Goal: Task Accomplishment & Management: Complete application form

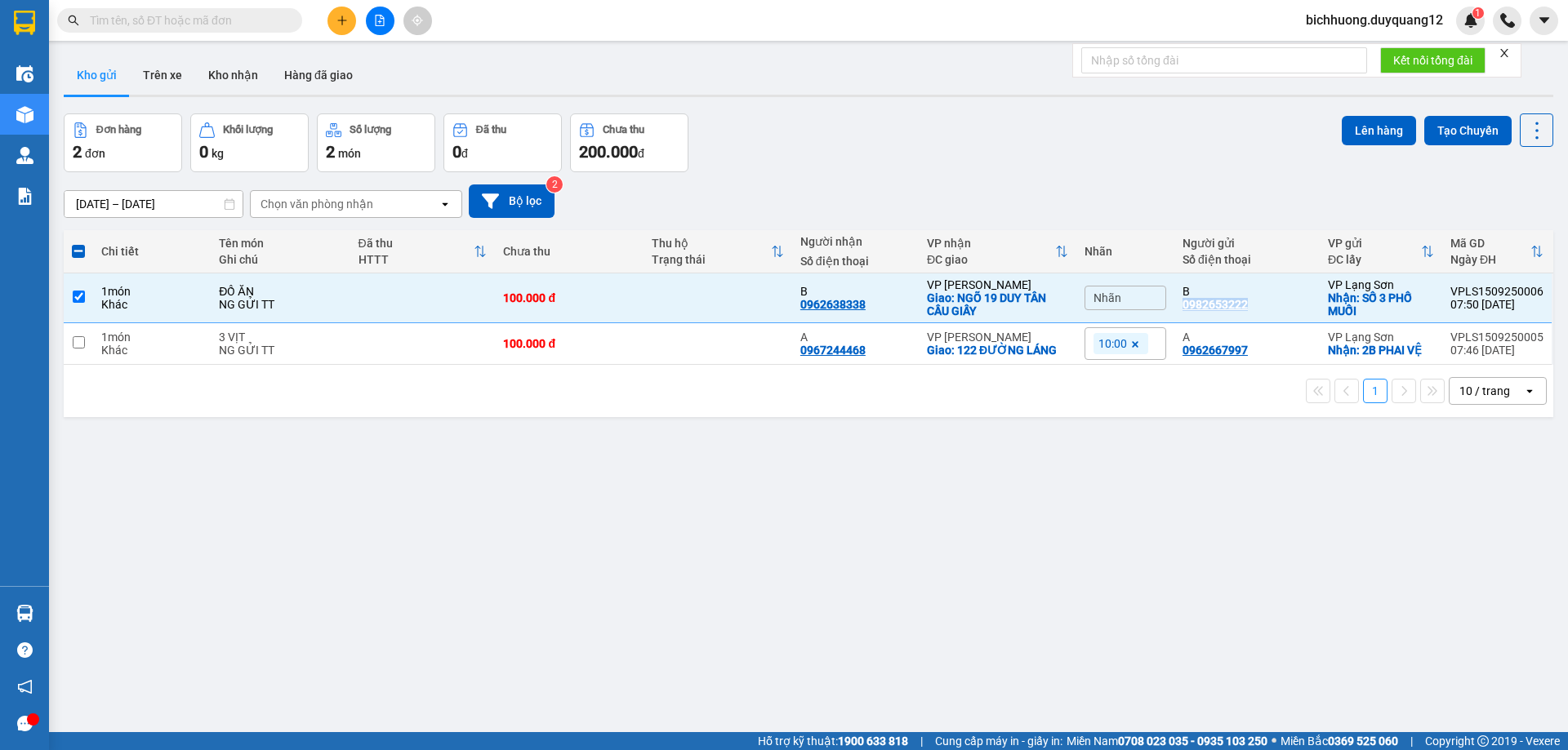
click at [329, 21] on button at bounding box center [342, 20] width 29 height 29
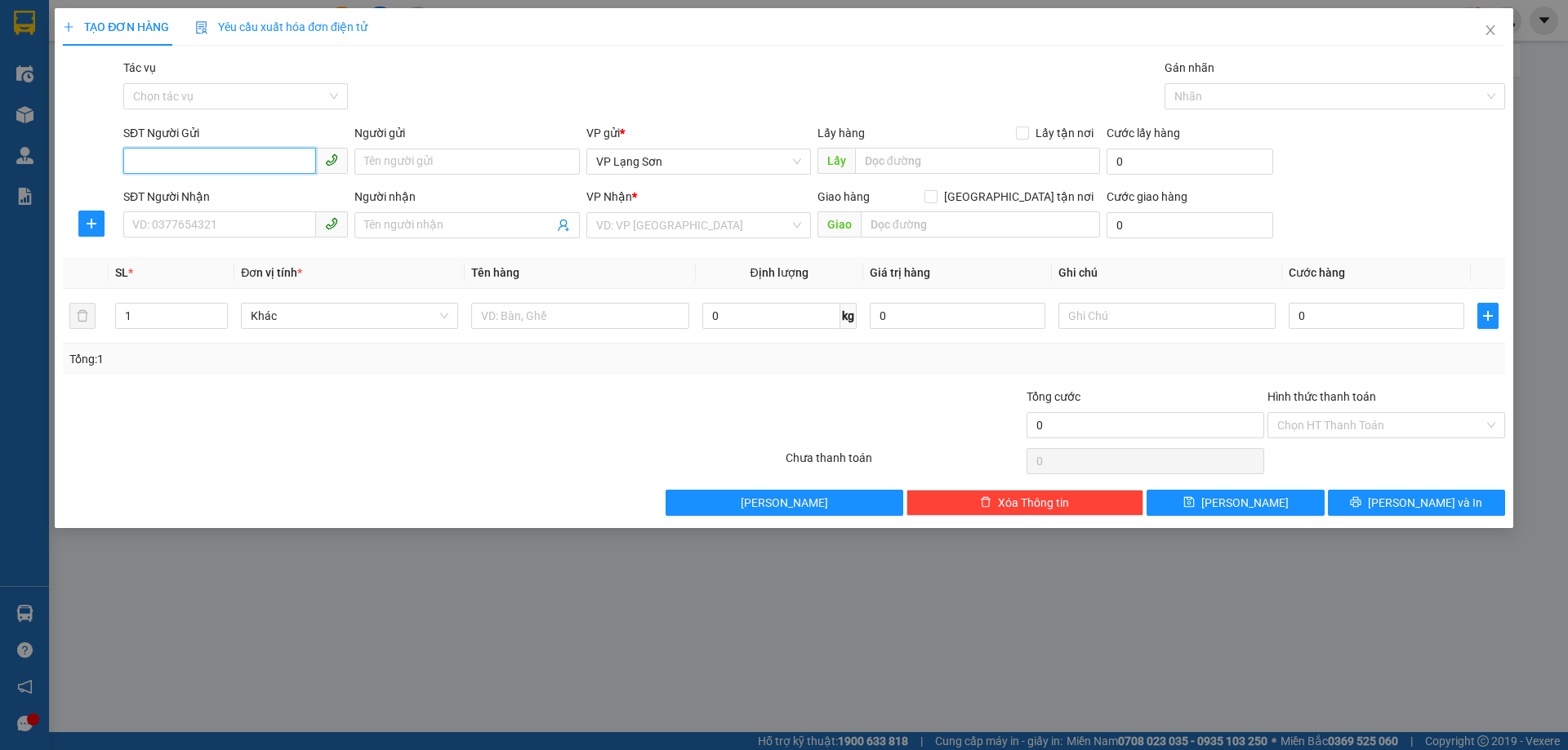
click at [231, 163] on input "SĐT Người Gửi" at bounding box center [220, 161] width 193 height 26
paste input "0786000004"
type input "0786000004"
click at [1019, 135] on input "Lấy tận nơi" at bounding box center [1022, 132] width 11 height 11
checkbox input "true"
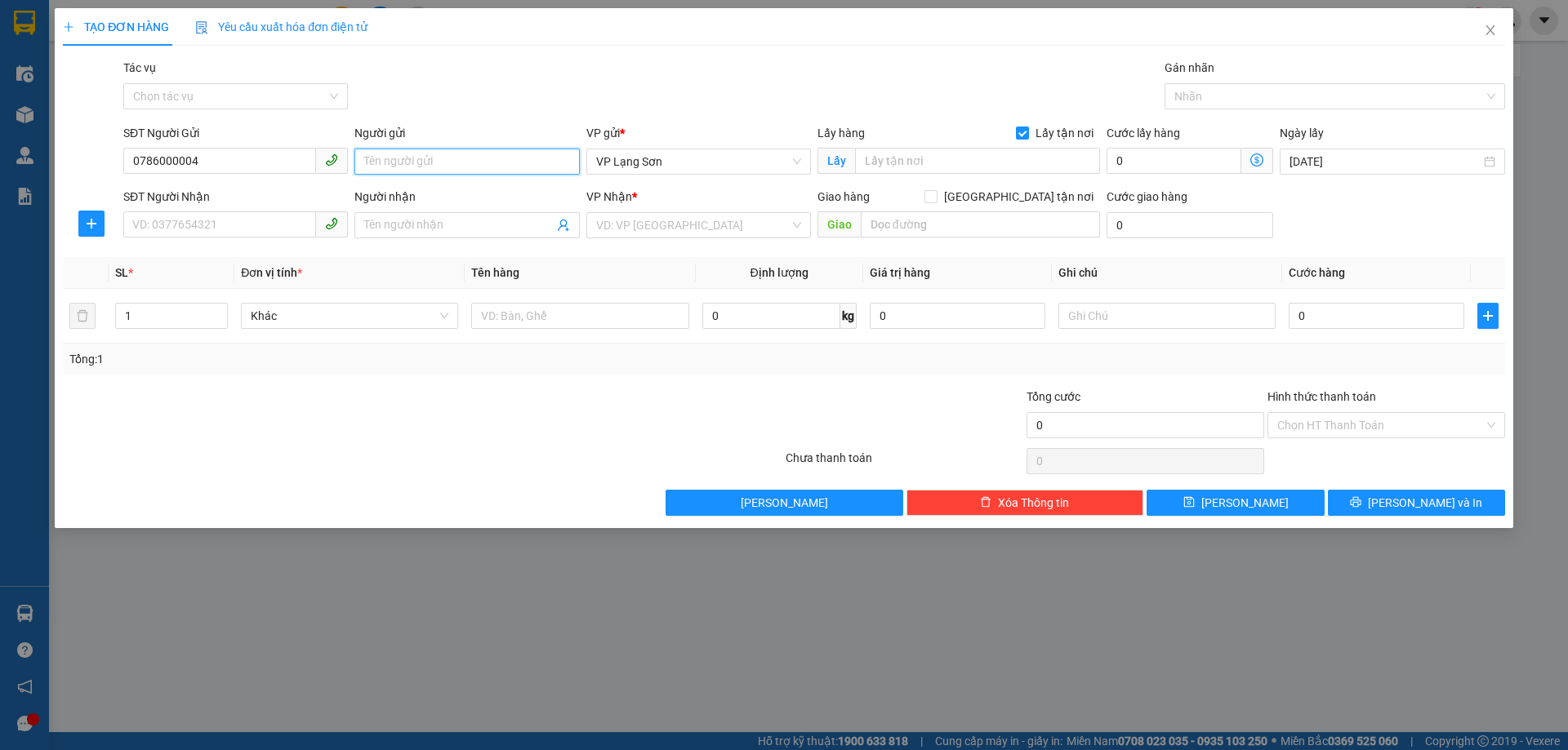
click at [420, 173] on input "Người gửi" at bounding box center [467, 162] width 225 height 26
click at [697, 164] on span "VP Lạng Sơn" at bounding box center [698, 162] width 205 height 25
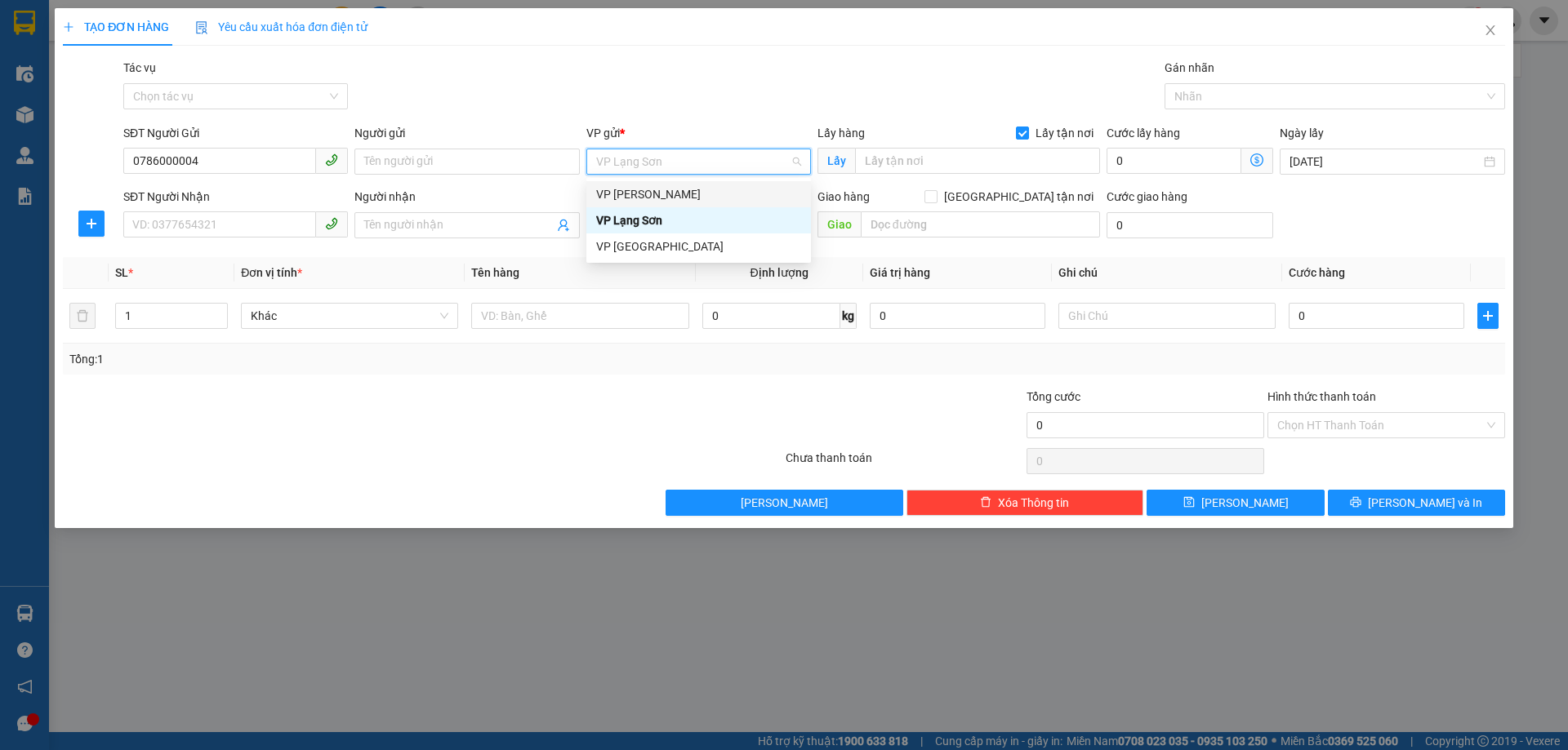
click at [665, 194] on div "VP [PERSON_NAME]" at bounding box center [698, 194] width 205 height 18
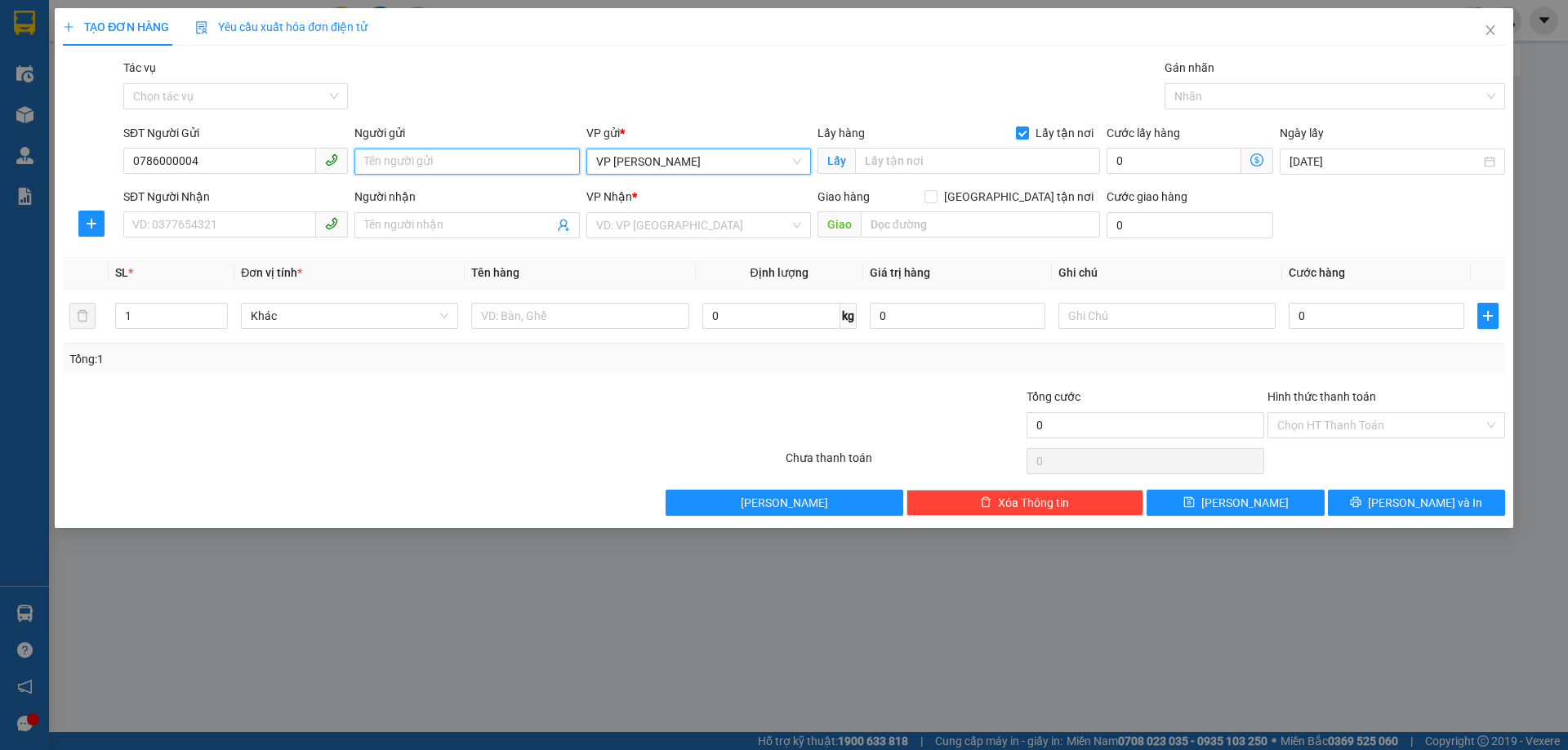
click at [502, 167] on input "Người gửi" at bounding box center [467, 162] width 225 height 26
type input "A"
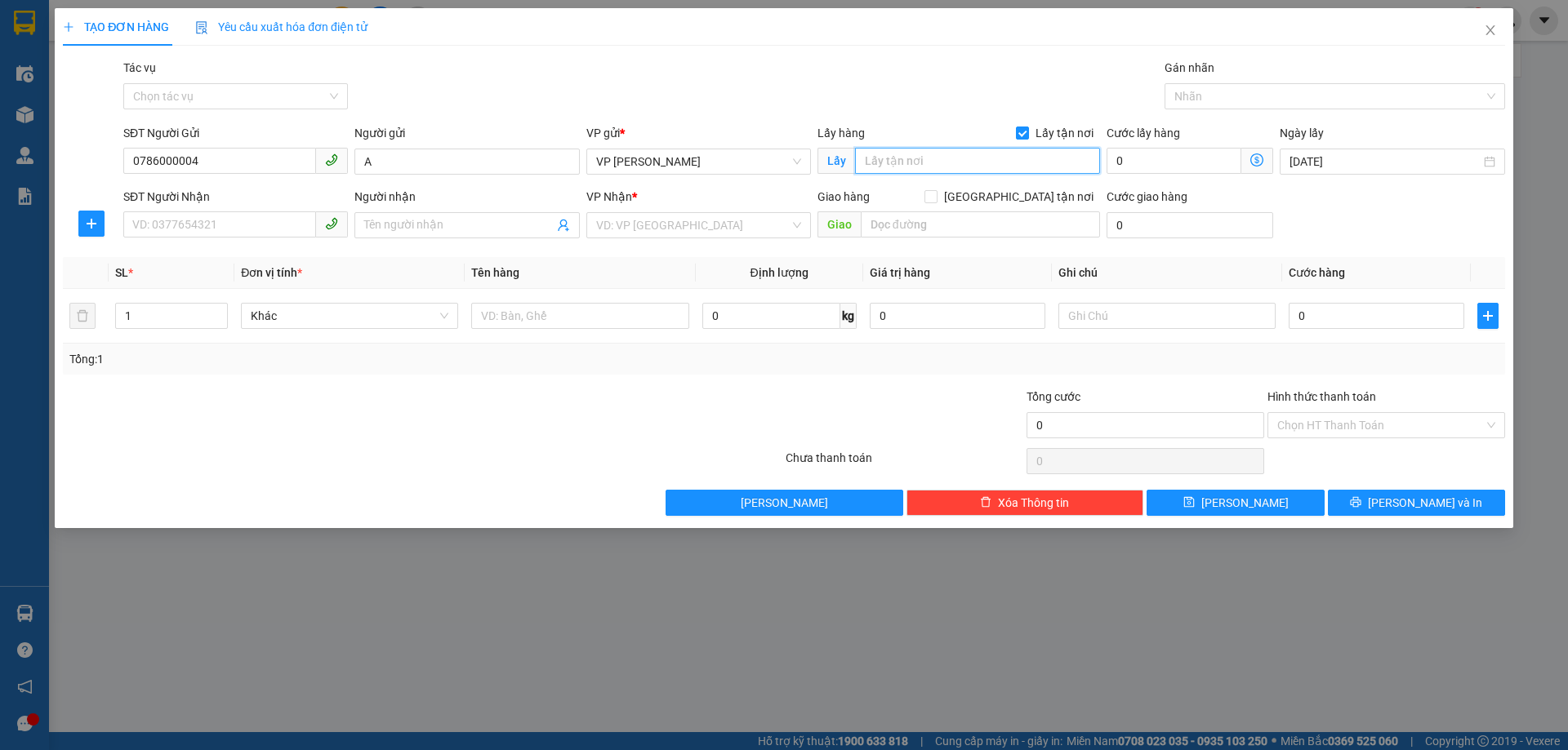
click at [895, 165] on input "text" at bounding box center [978, 161] width 245 height 26
click at [936, 196] on input "[GEOGRAPHIC_DATA] tận nơi" at bounding box center [930, 196] width 11 height 11
checkbox input "true"
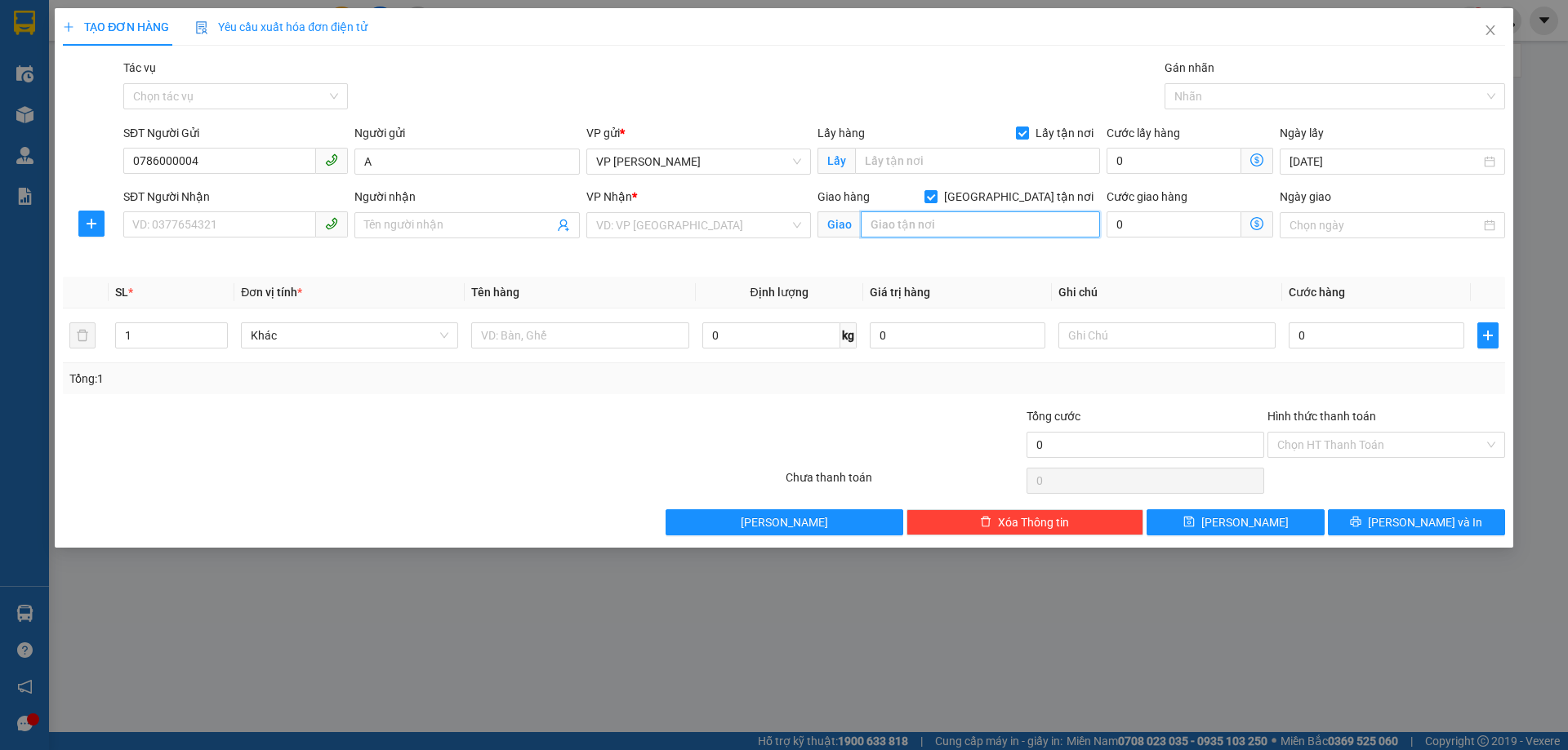
click at [938, 229] on input "text" at bounding box center [980, 225] width 240 height 26
click at [678, 218] on input "search" at bounding box center [692, 225] width 194 height 25
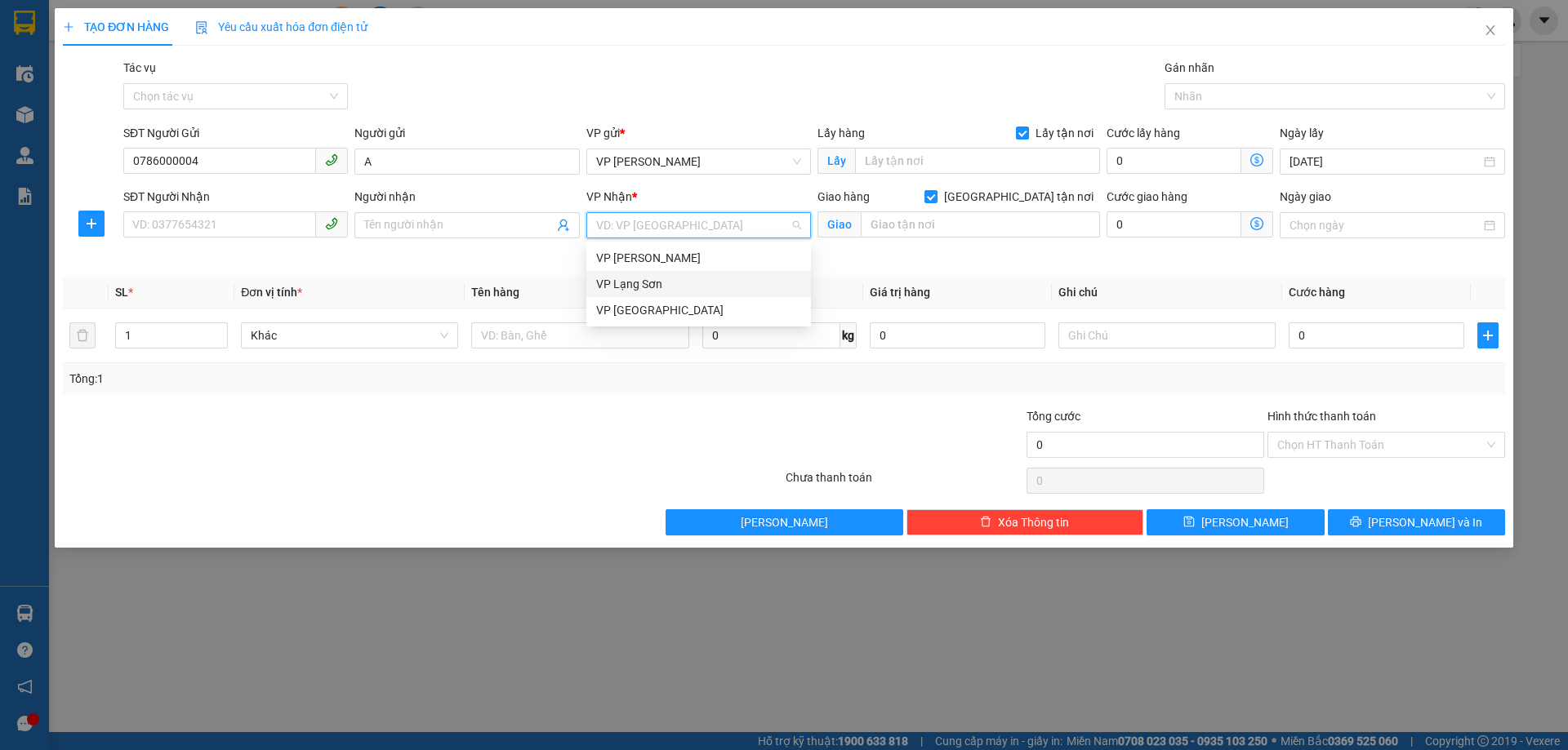
click at [643, 287] on div "VP Lạng Sơn" at bounding box center [698, 284] width 205 height 18
click at [446, 230] on input "Người nhận" at bounding box center [459, 225] width 189 height 18
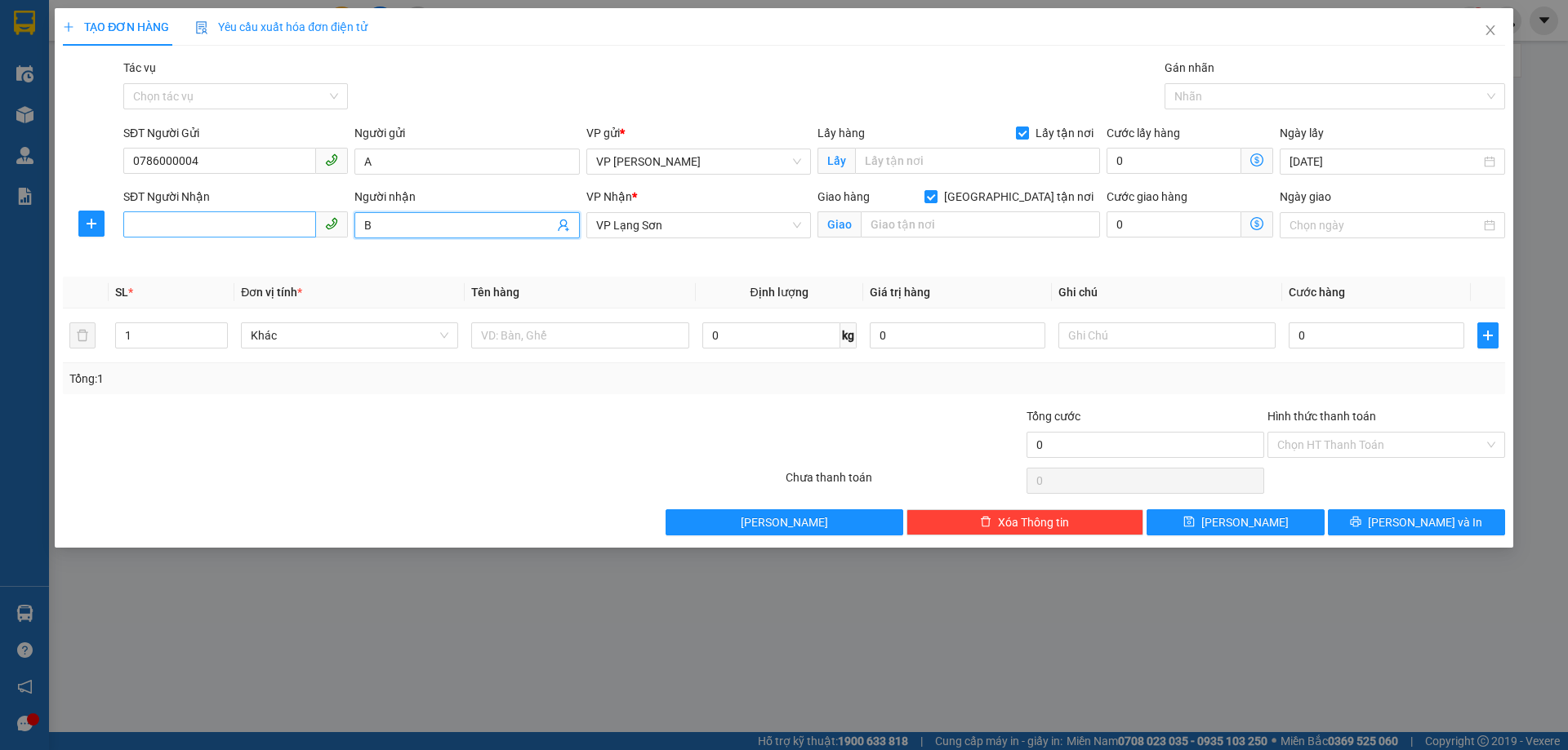
type input "B"
click at [258, 217] on input "SĐT Người Nhận" at bounding box center [220, 225] width 193 height 26
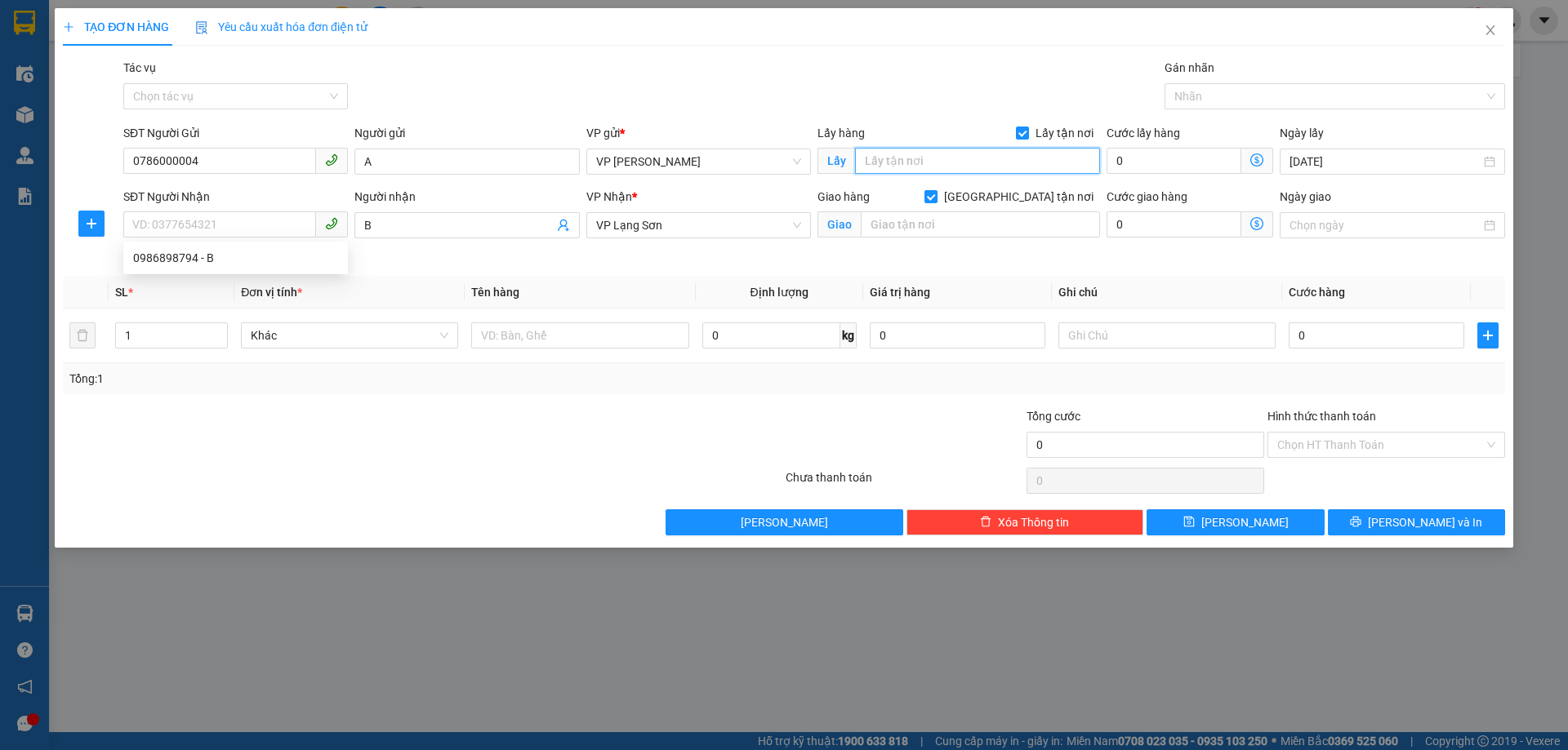
click at [961, 161] on input "text" at bounding box center [978, 161] width 245 height 26
click at [159, 221] on input "SĐT Người Nhận" at bounding box center [220, 225] width 193 height 26
type input "NGÕ 575 KIM MÃ"
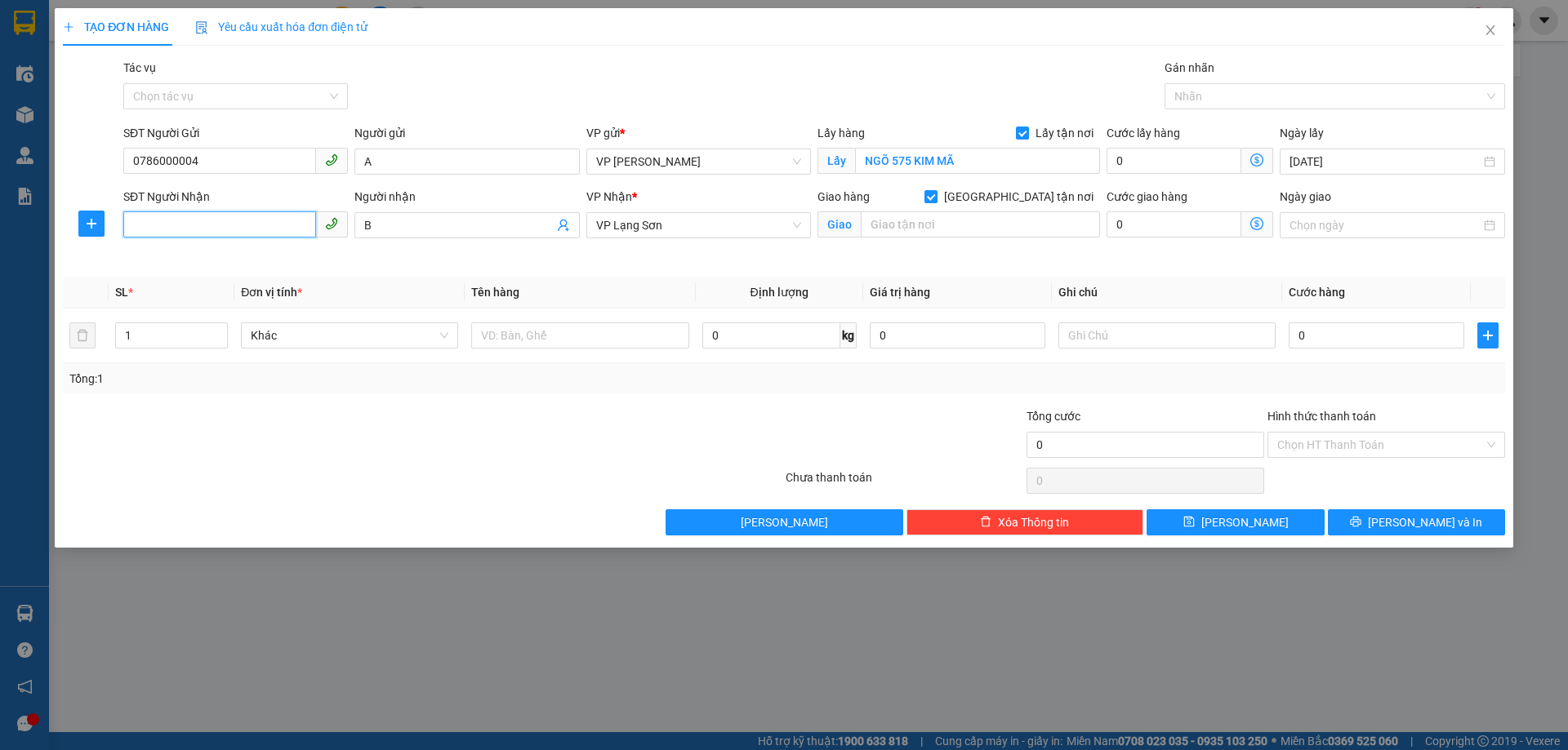
click at [196, 222] on input "SĐT Người Nhận" at bounding box center [220, 225] width 193 height 26
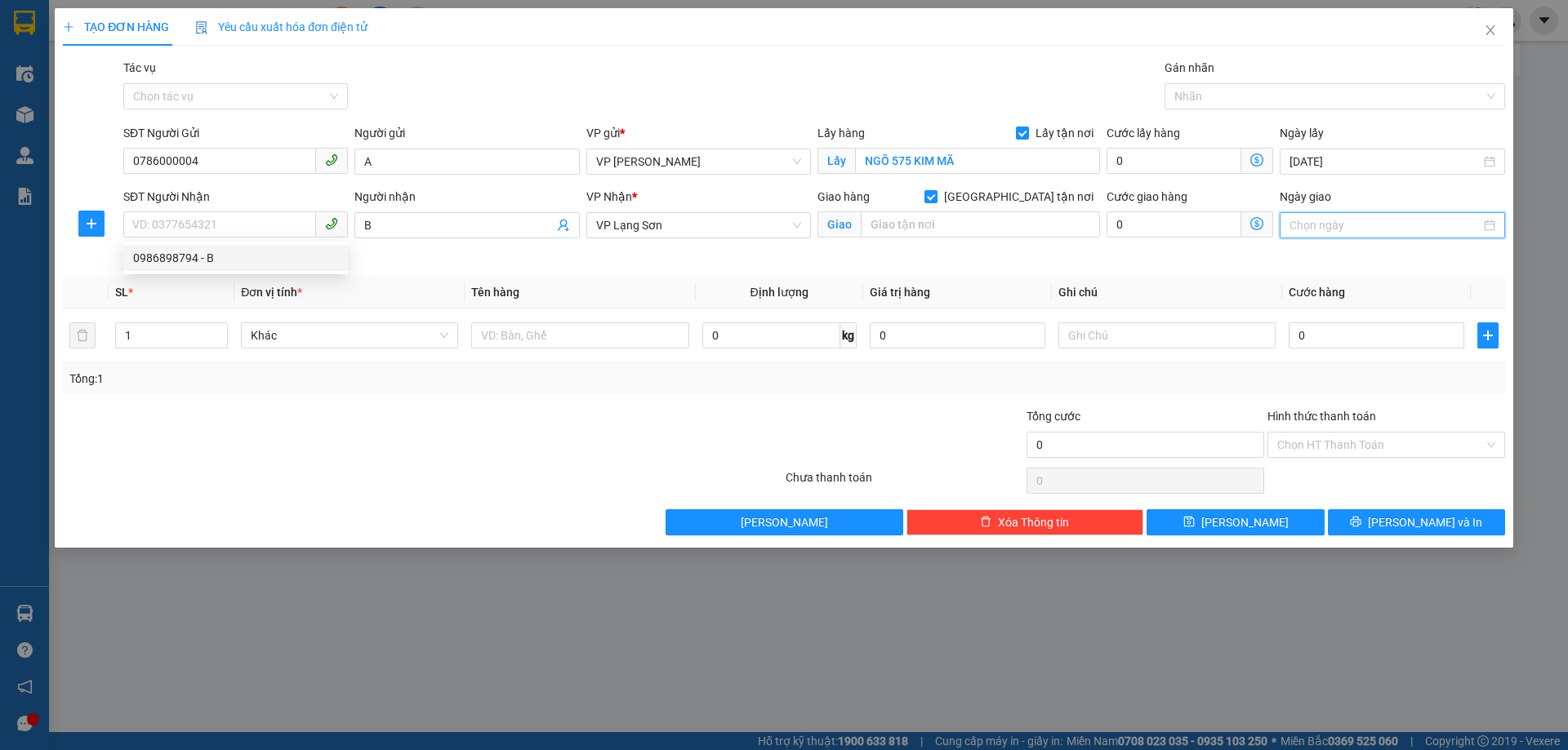
click at [1316, 233] on input "Ngày giao" at bounding box center [1384, 225] width 190 height 18
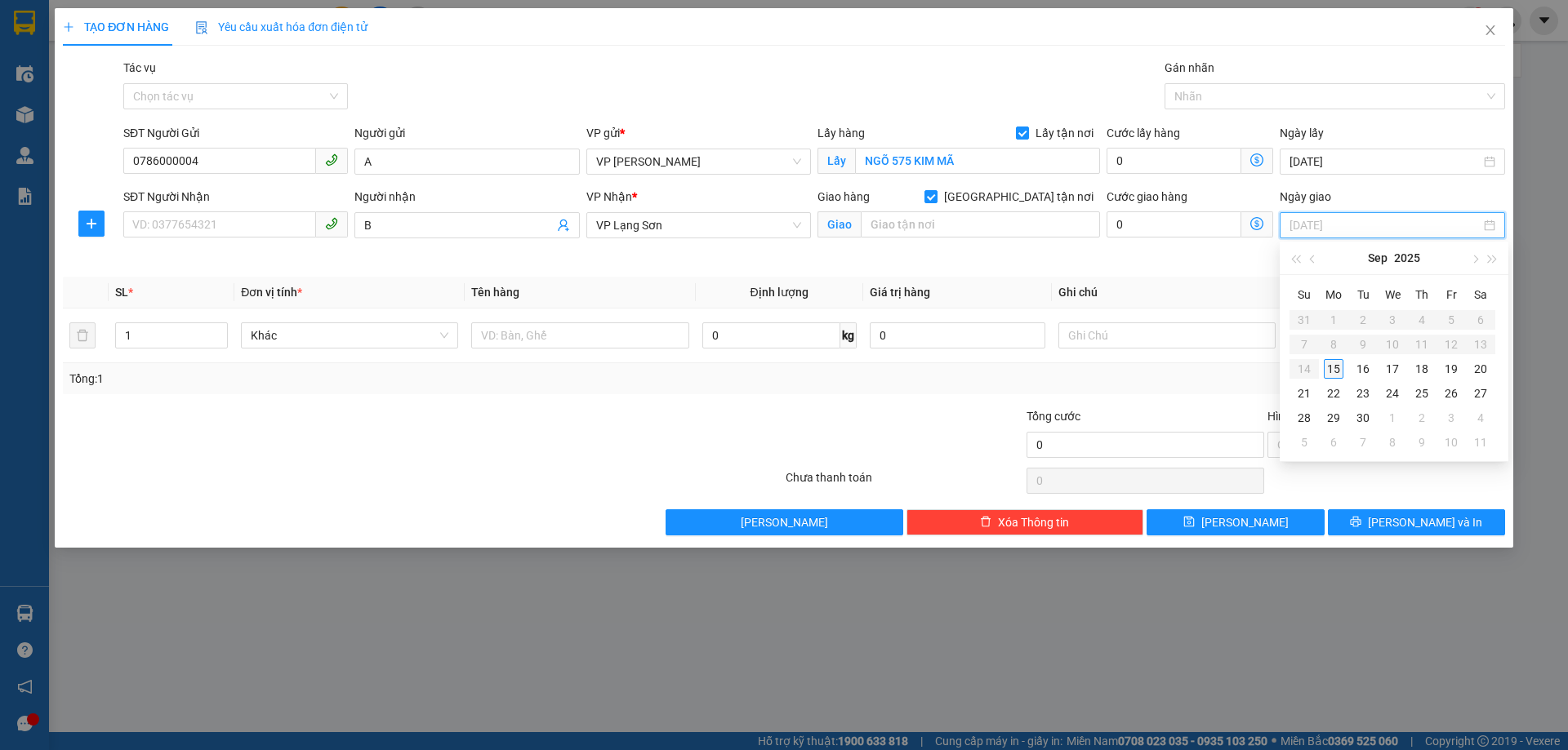
type input "[DATE]"
click at [1338, 373] on div "15" at bounding box center [1333, 369] width 20 height 20
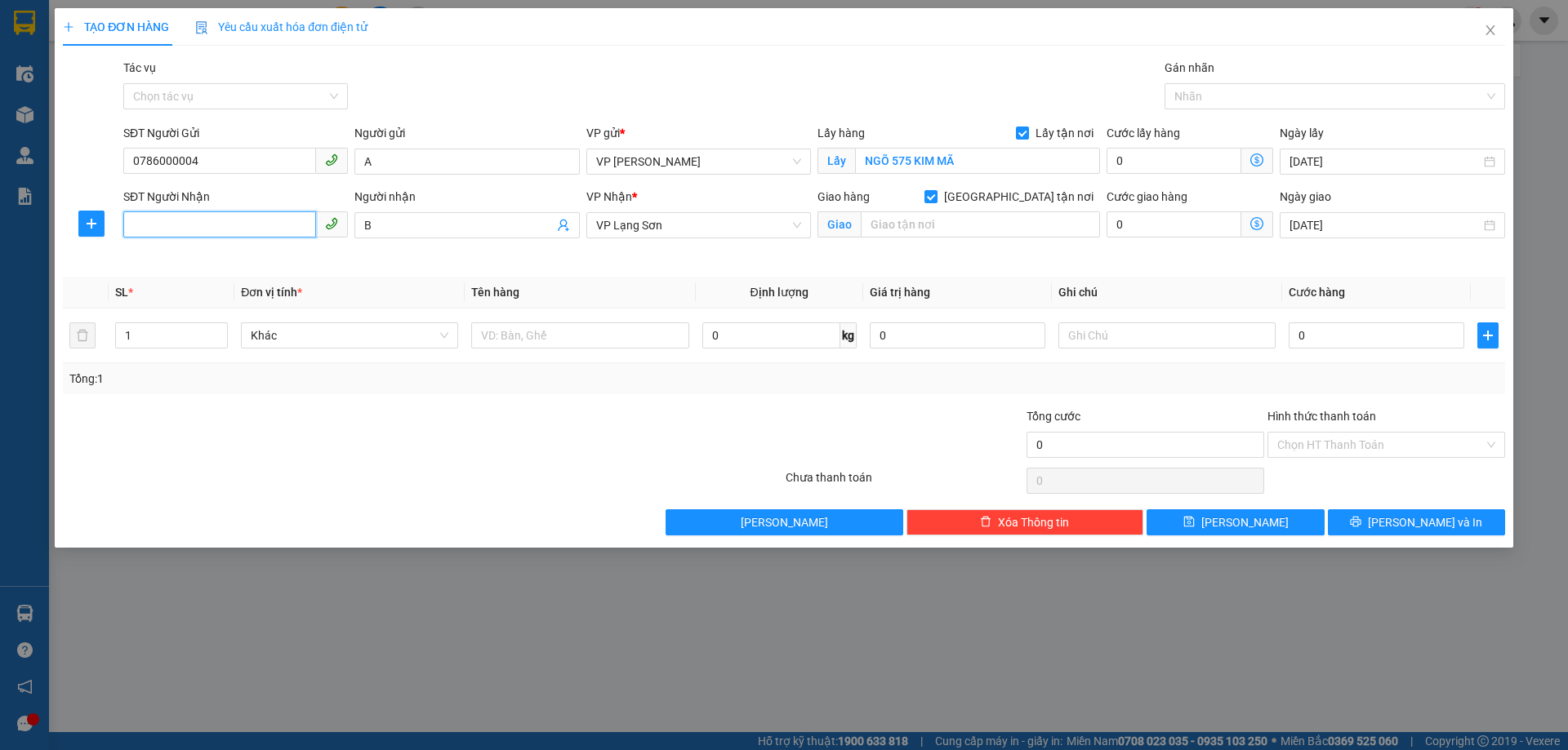
click at [243, 225] on input "SĐT Người Nhận" at bounding box center [220, 225] width 193 height 26
click at [205, 263] on div "0986898794 - B" at bounding box center [235, 258] width 205 height 18
type input "0986898794"
type input "KHO LỐP THÀNH ĐẠT CK HỮU NGHỊ"
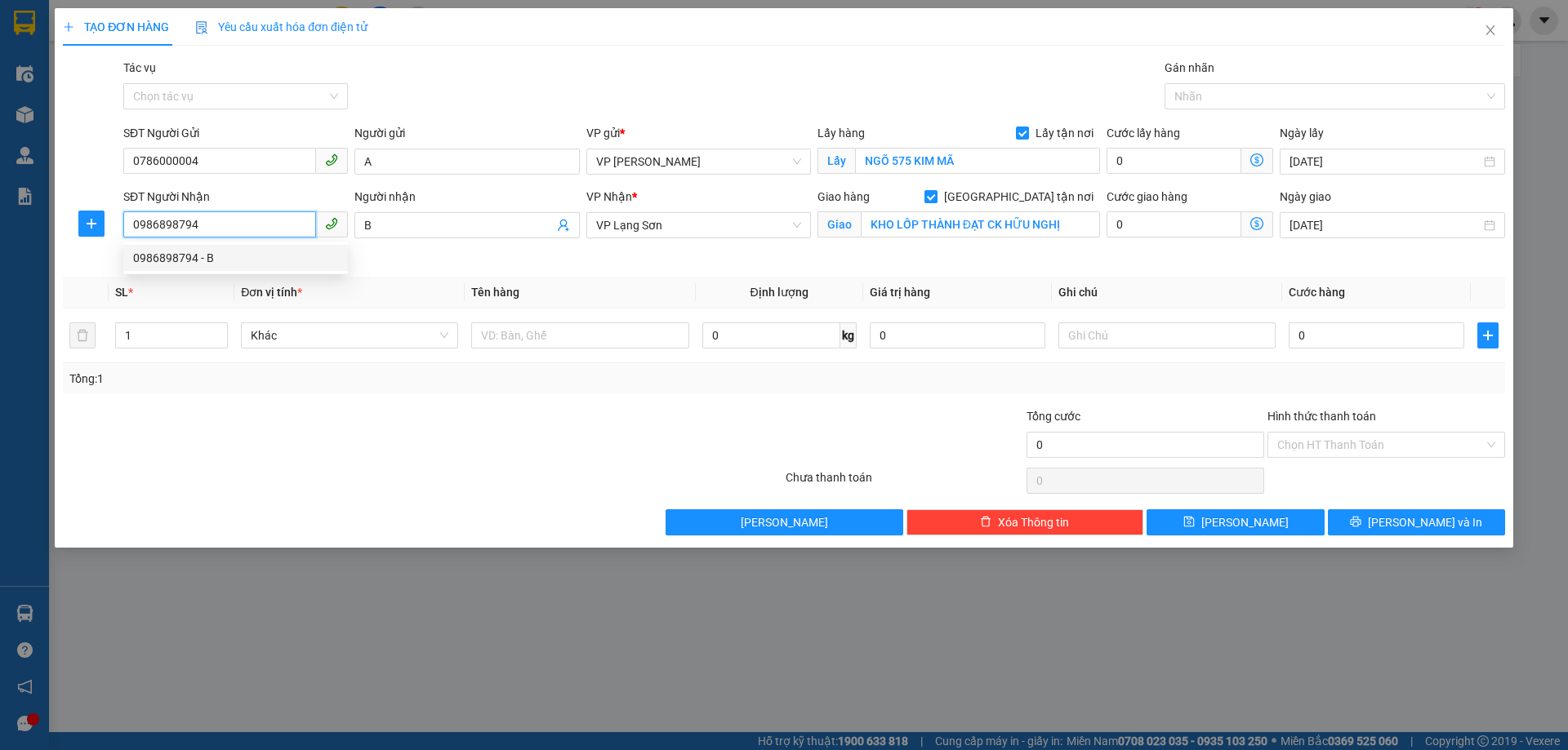
drag, startPoint x: 222, startPoint y: 225, endPoint x: 178, endPoint y: 221, distance: 44.2
click at [178, 221] on input "0986898794" at bounding box center [220, 225] width 193 height 26
click at [245, 224] on input "0986898794" at bounding box center [220, 225] width 193 height 26
click at [249, 257] on div "0986898794 - B" at bounding box center [235, 258] width 205 height 18
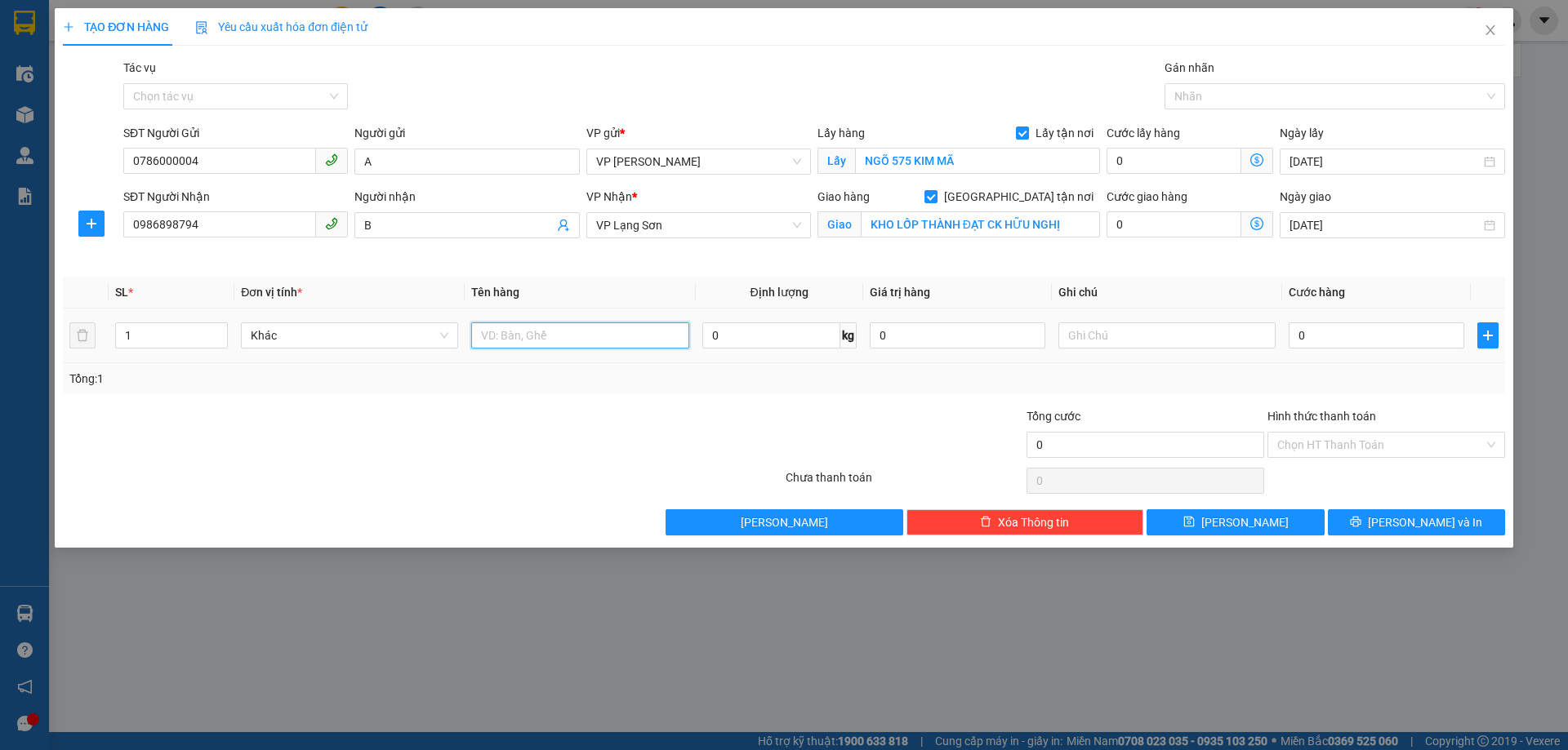
click at [585, 327] on input "text" at bounding box center [580, 336] width 217 height 26
type input "GIẤY T"
type input "CTY PHƯƠNG THẢO CK HỮU NGHỊ"
click at [524, 325] on input "GIẤY T" at bounding box center [580, 336] width 217 height 26
type input "GIẤY TỜ"
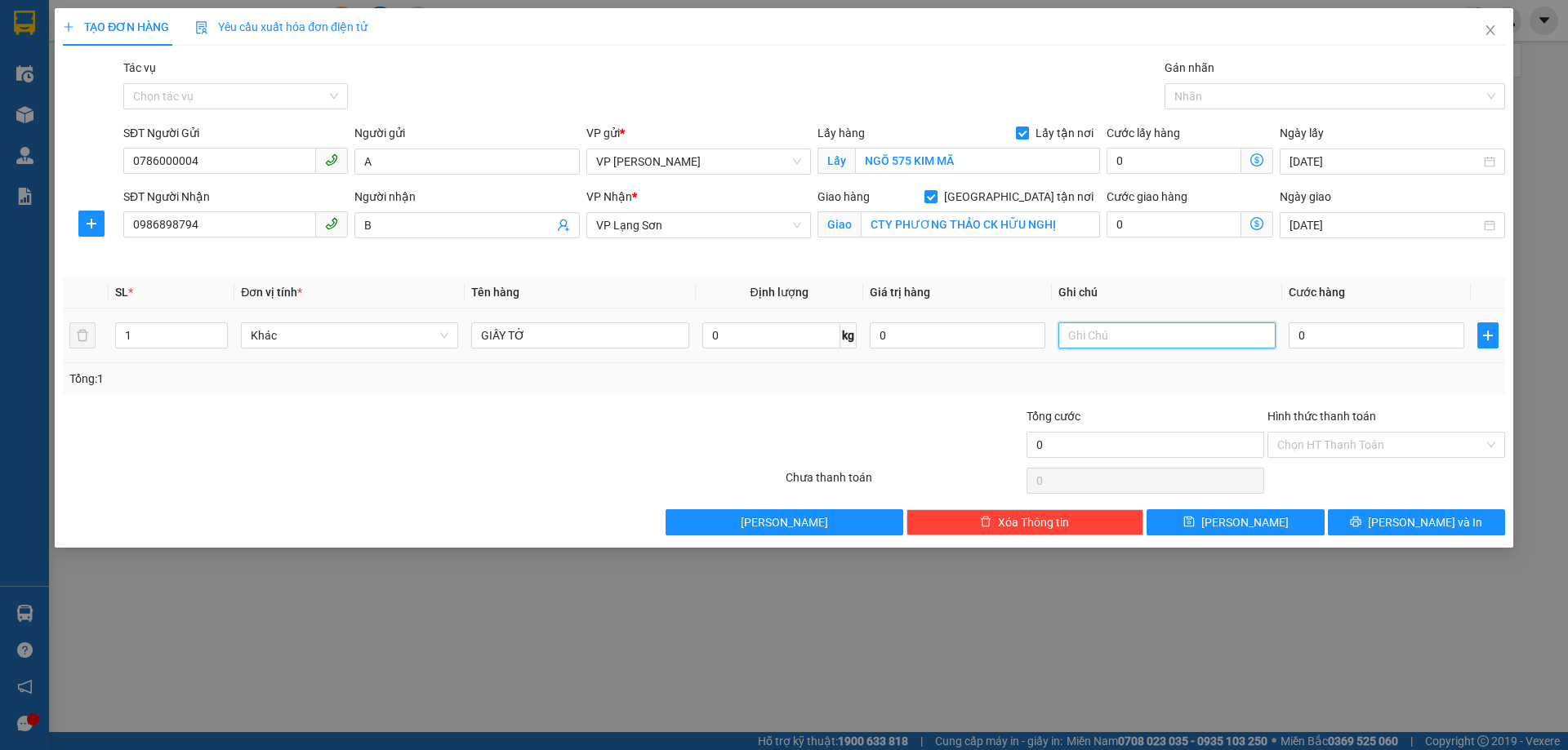
click at [1122, 340] on input "text" at bounding box center [1167, 336] width 217 height 26
type input "NG GỬI TT"
click at [1364, 346] on input "0" at bounding box center [1376, 336] width 176 height 26
type input "12"
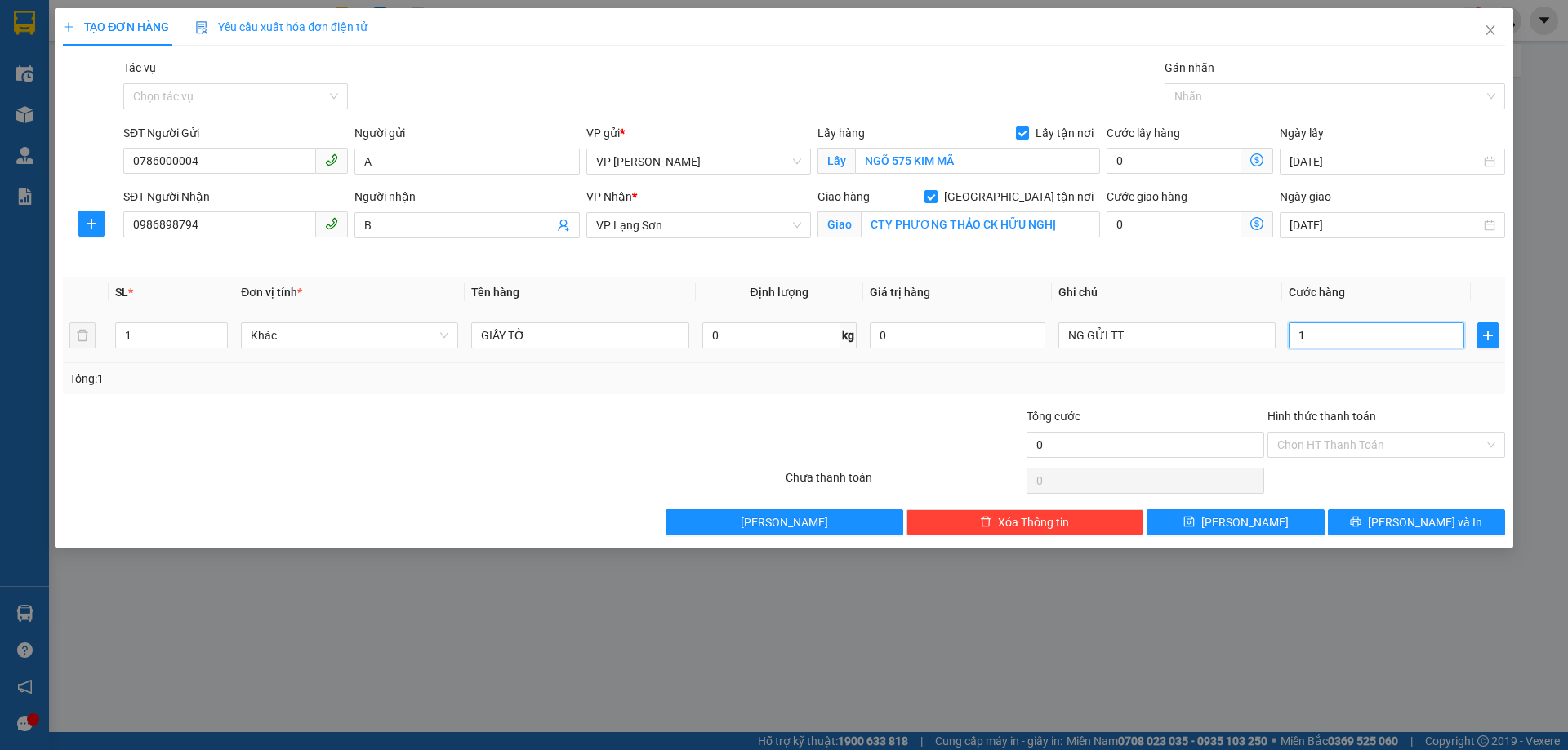
type input "12"
type input "120"
type input "120.000"
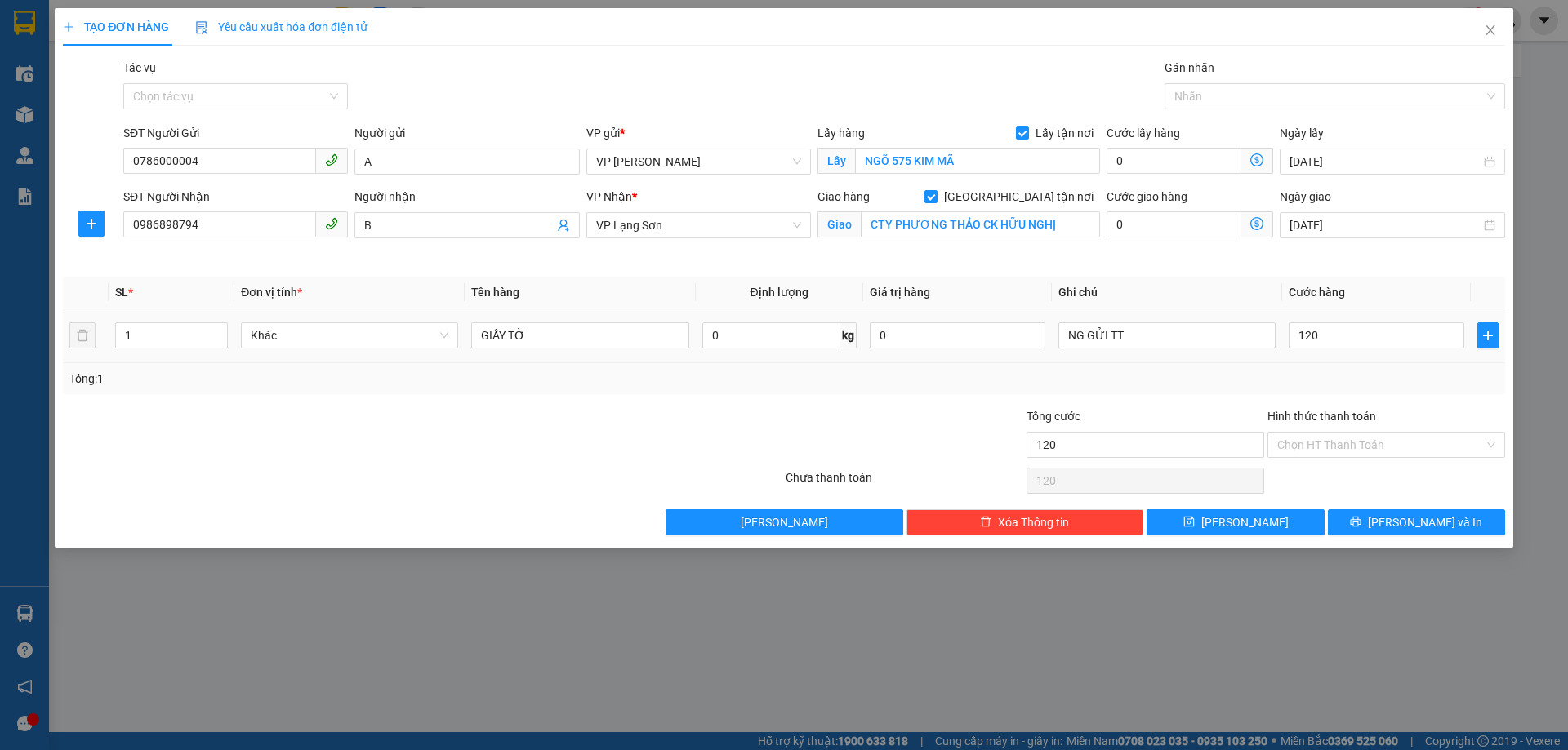
type input "120.000"
click at [1241, 386] on div "Tổng: 1" at bounding box center [784, 379] width 1429 height 18
click at [1260, 519] on button "[PERSON_NAME]" at bounding box center [1234, 522] width 177 height 26
checkbox input "false"
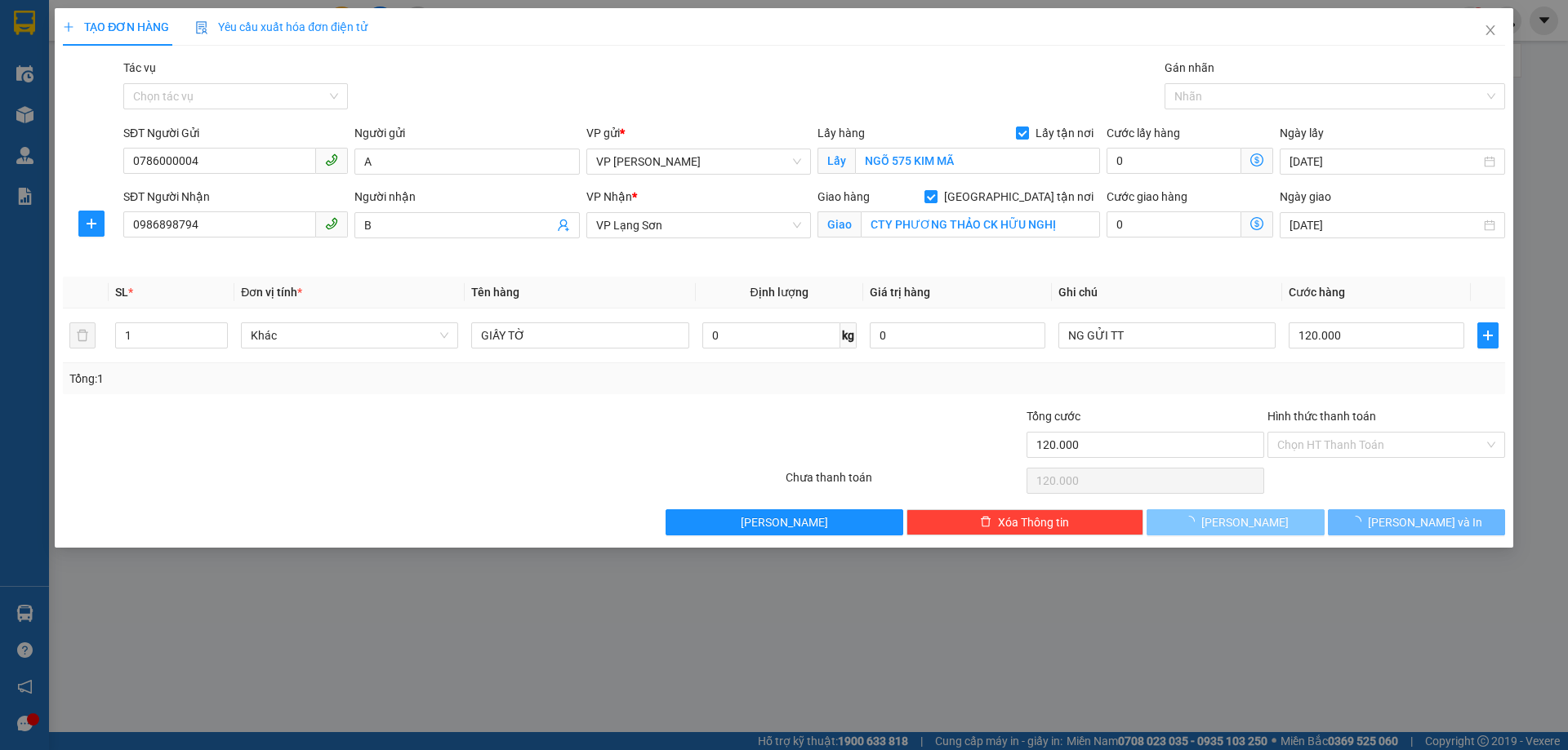
checkbox input "false"
type input "0"
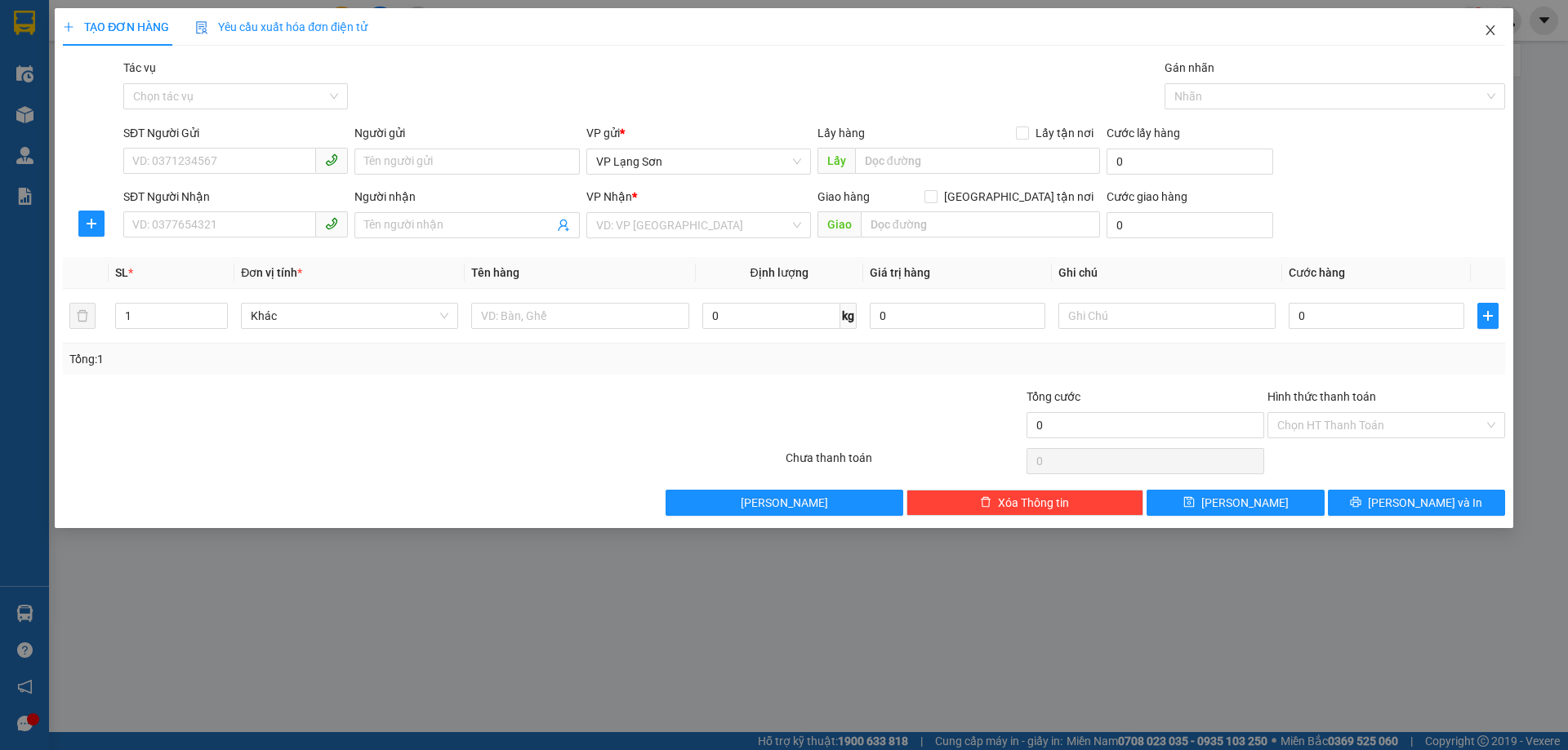
click at [1486, 37] on icon "close" at bounding box center [1490, 30] width 13 height 13
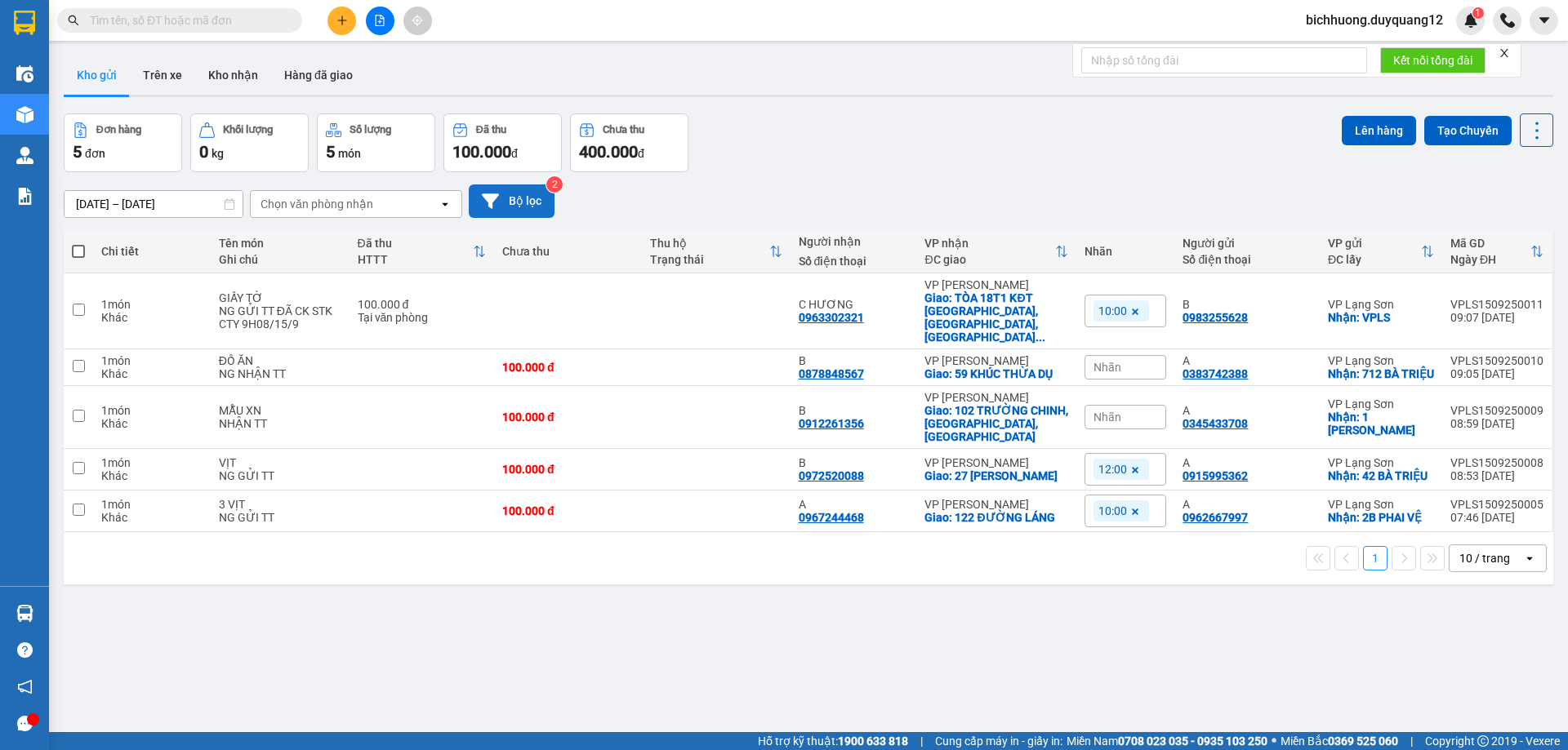
click at [526, 201] on button "Bộ lọc" at bounding box center [511, 201] width 86 height 33
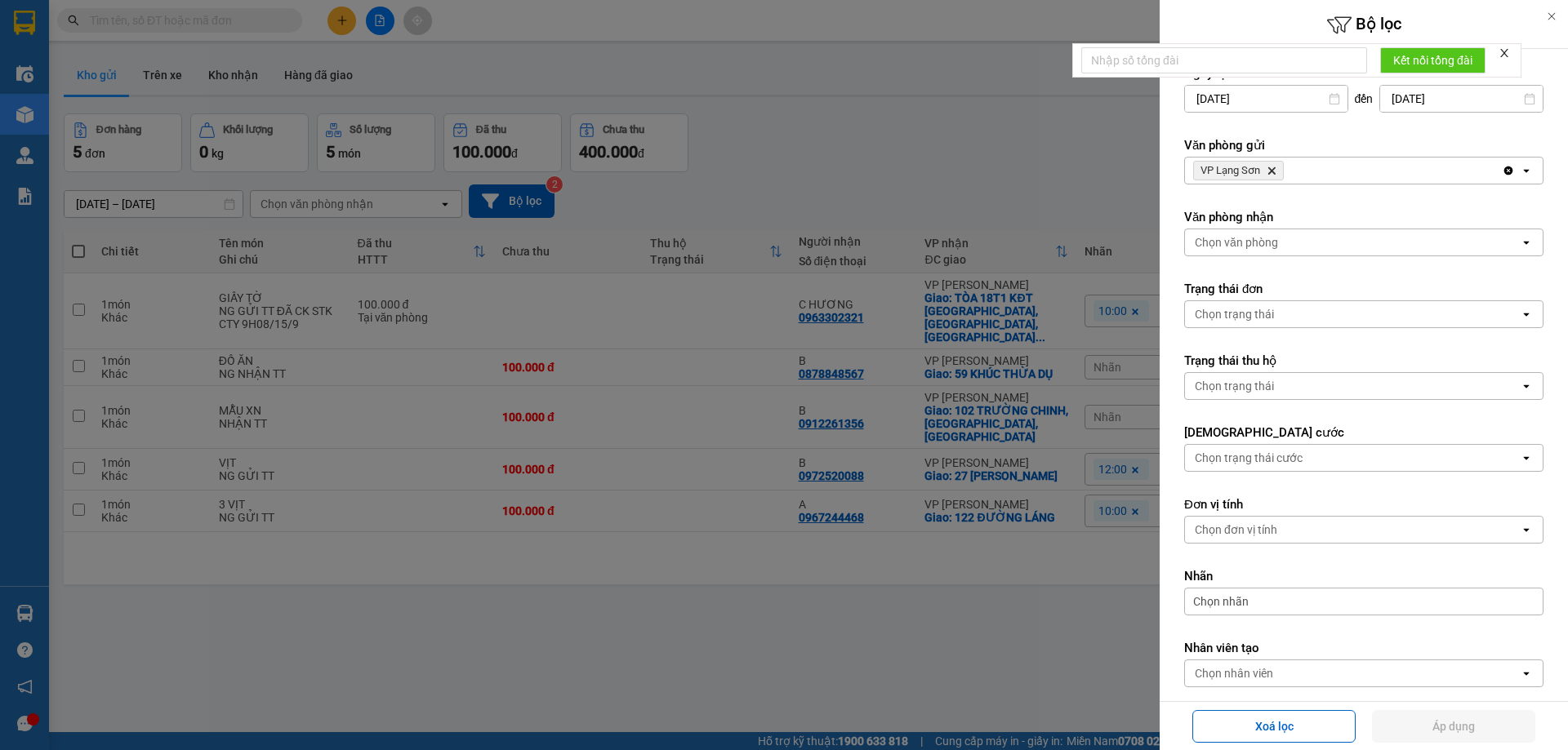
click at [1350, 172] on div "VP Lạng Sơn Delete" at bounding box center [1343, 171] width 317 height 26
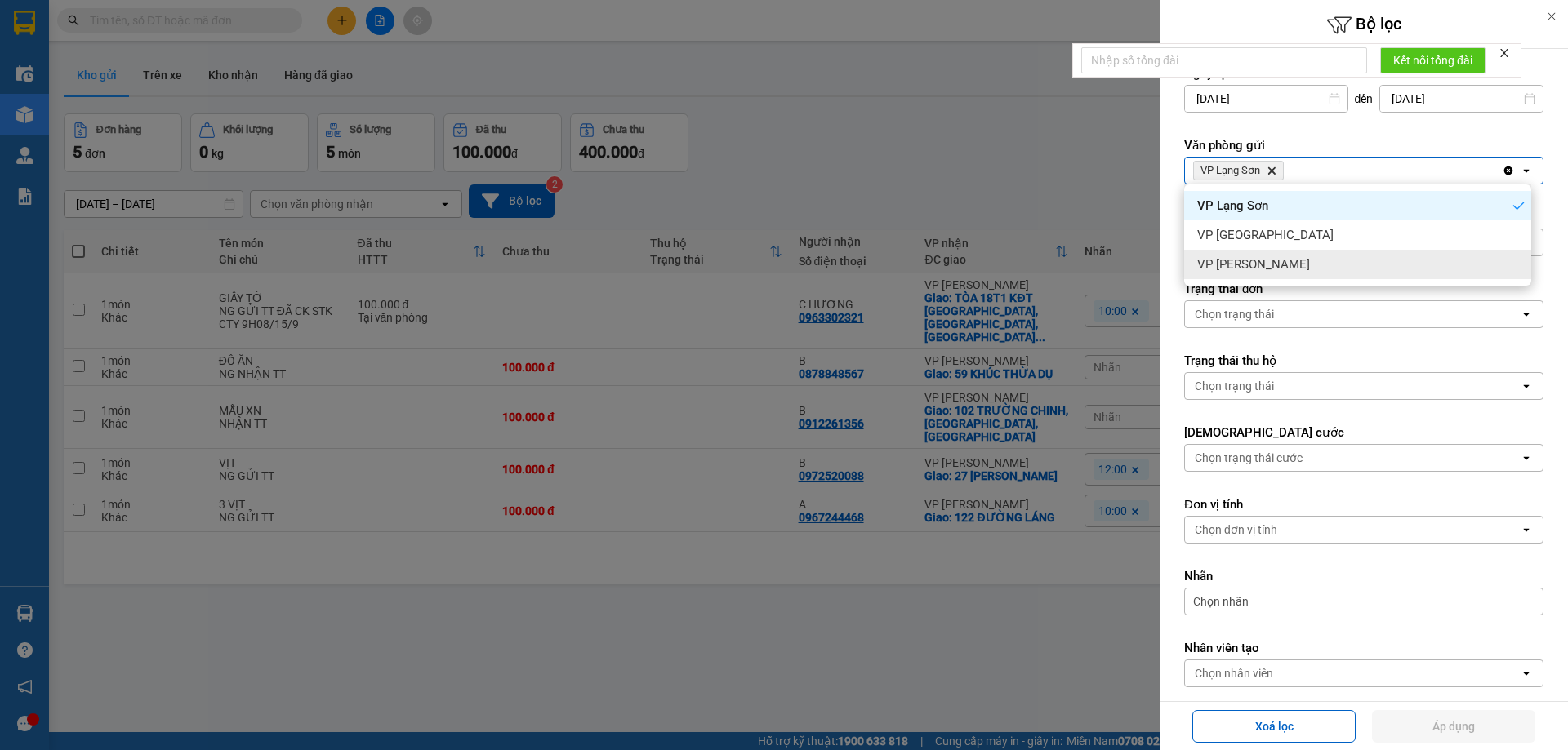
click at [1300, 255] on div "VP [PERSON_NAME]" at bounding box center [1357, 265] width 347 height 29
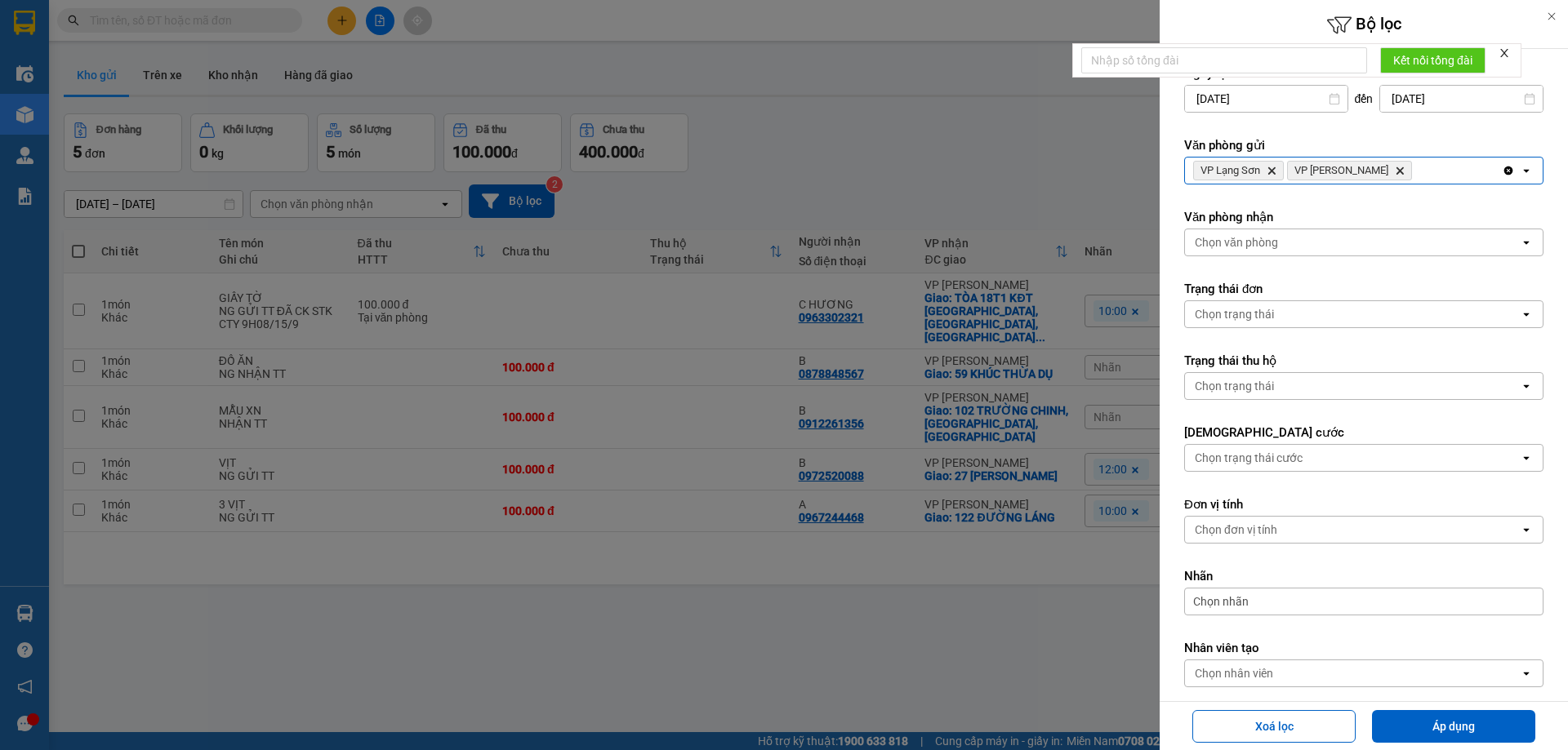
click at [1257, 306] on div "Chọn trạng thái" at bounding box center [1234, 315] width 79 height 16
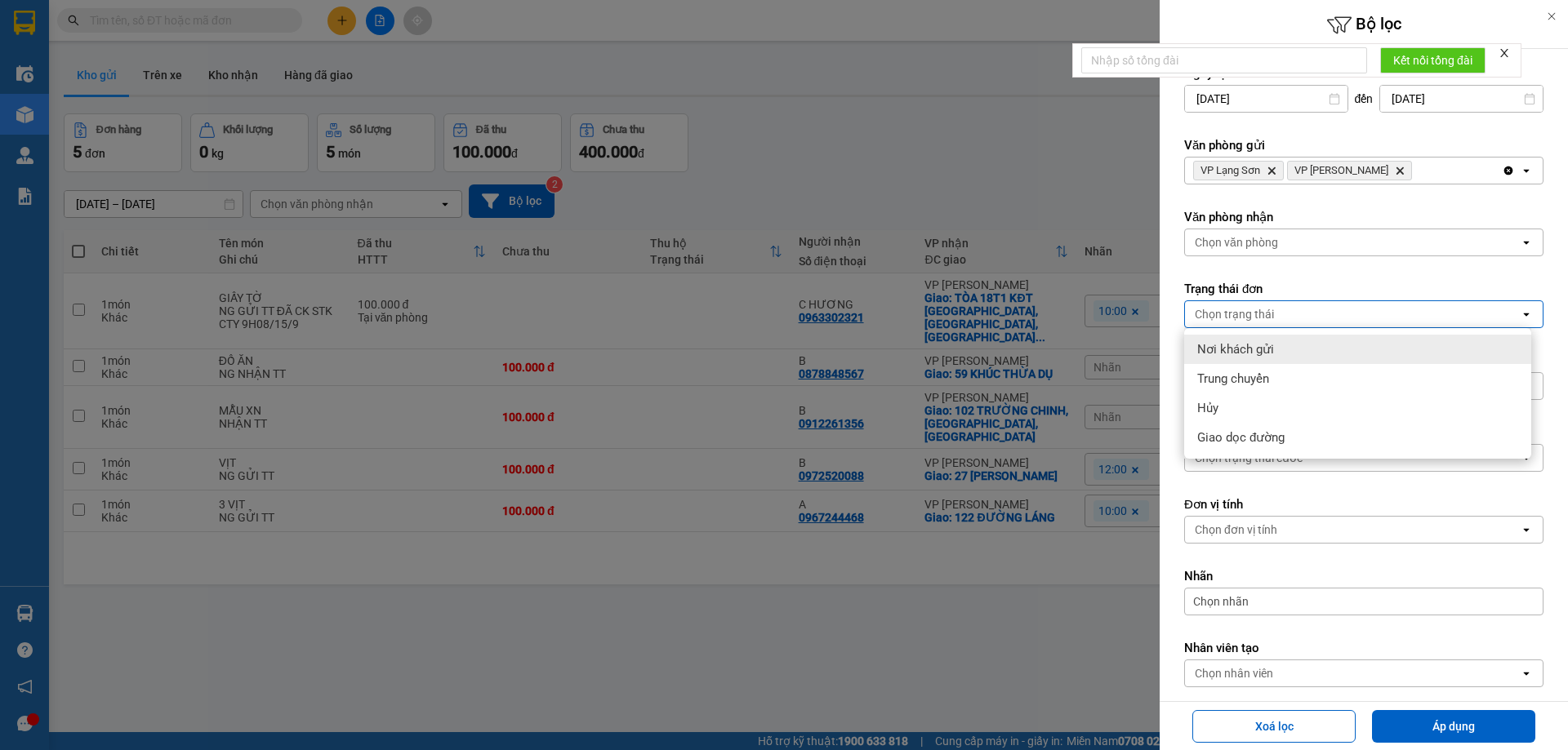
click at [1260, 249] on div "Chọn văn phòng" at bounding box center [1236, 243] width 83 height 16
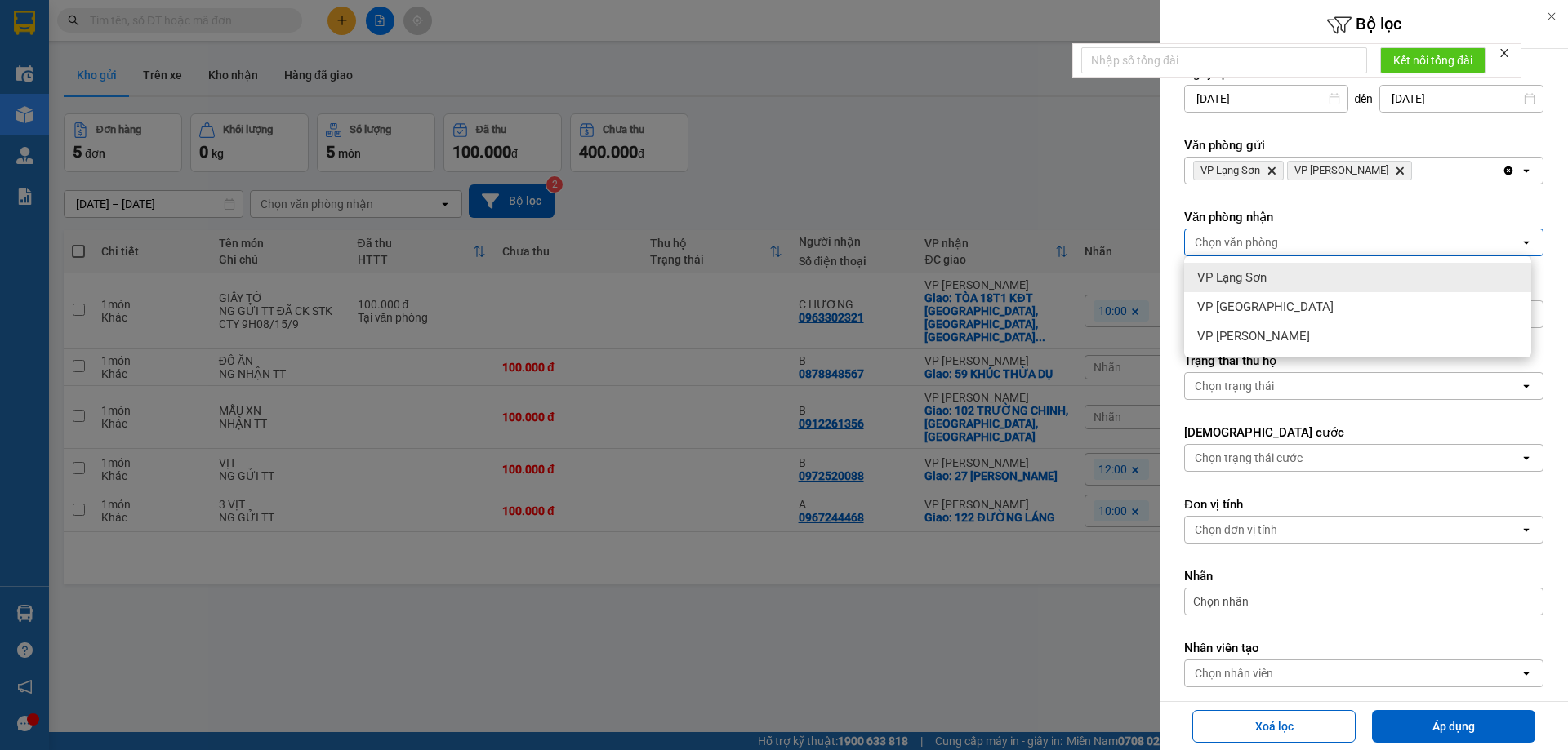
click at [1252, 278] on span "VP Lạng Sơn" at bounding box center [1231, 278] width 69 height 16
click at [1310, 237] on div "VP Lạng Sơn Delete" at bounding box center [1343, 243] width 317 height 26
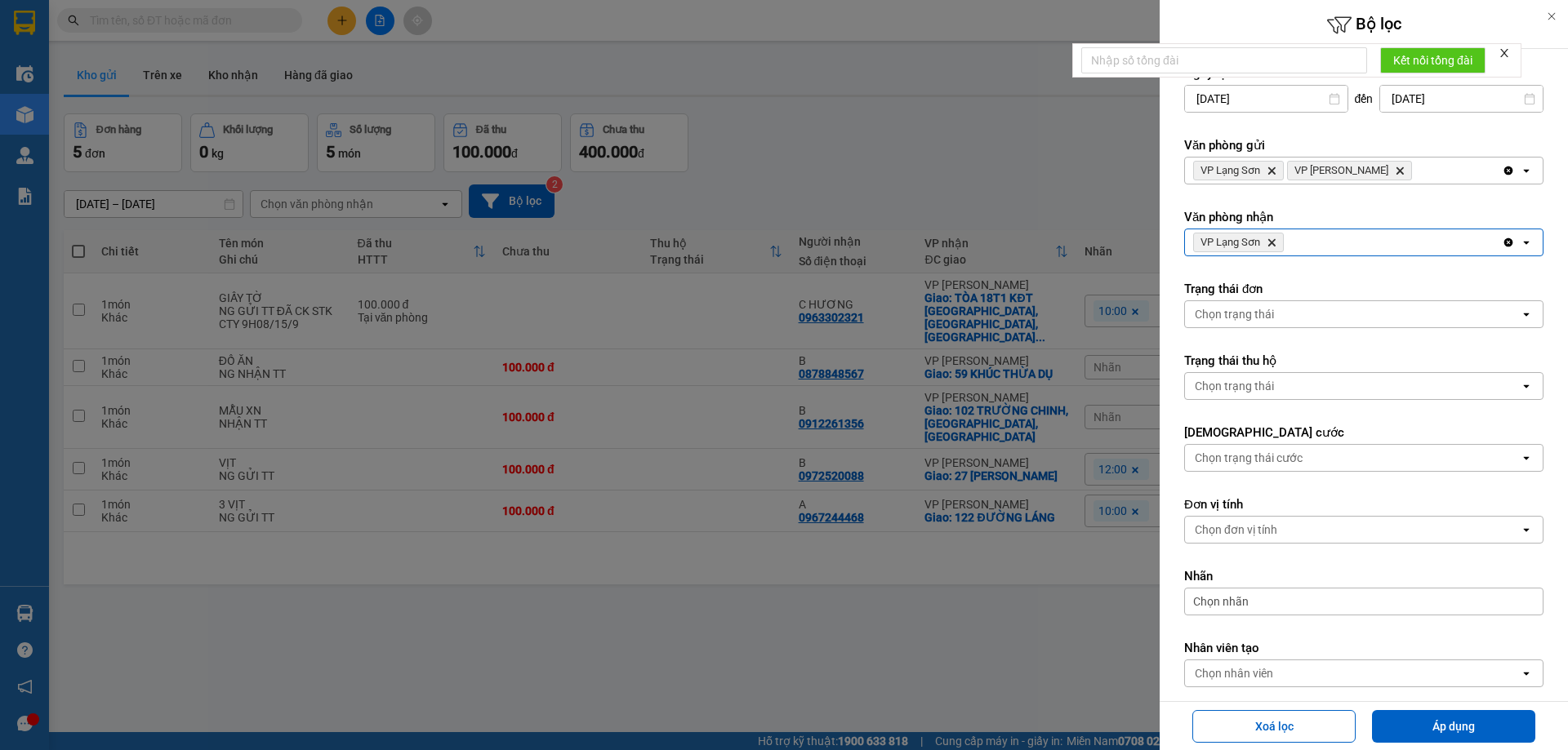
click at [1295, 252] on div "VP Lạng Sơn Delete" at bounding box center [1343, 243] width 317 height 26
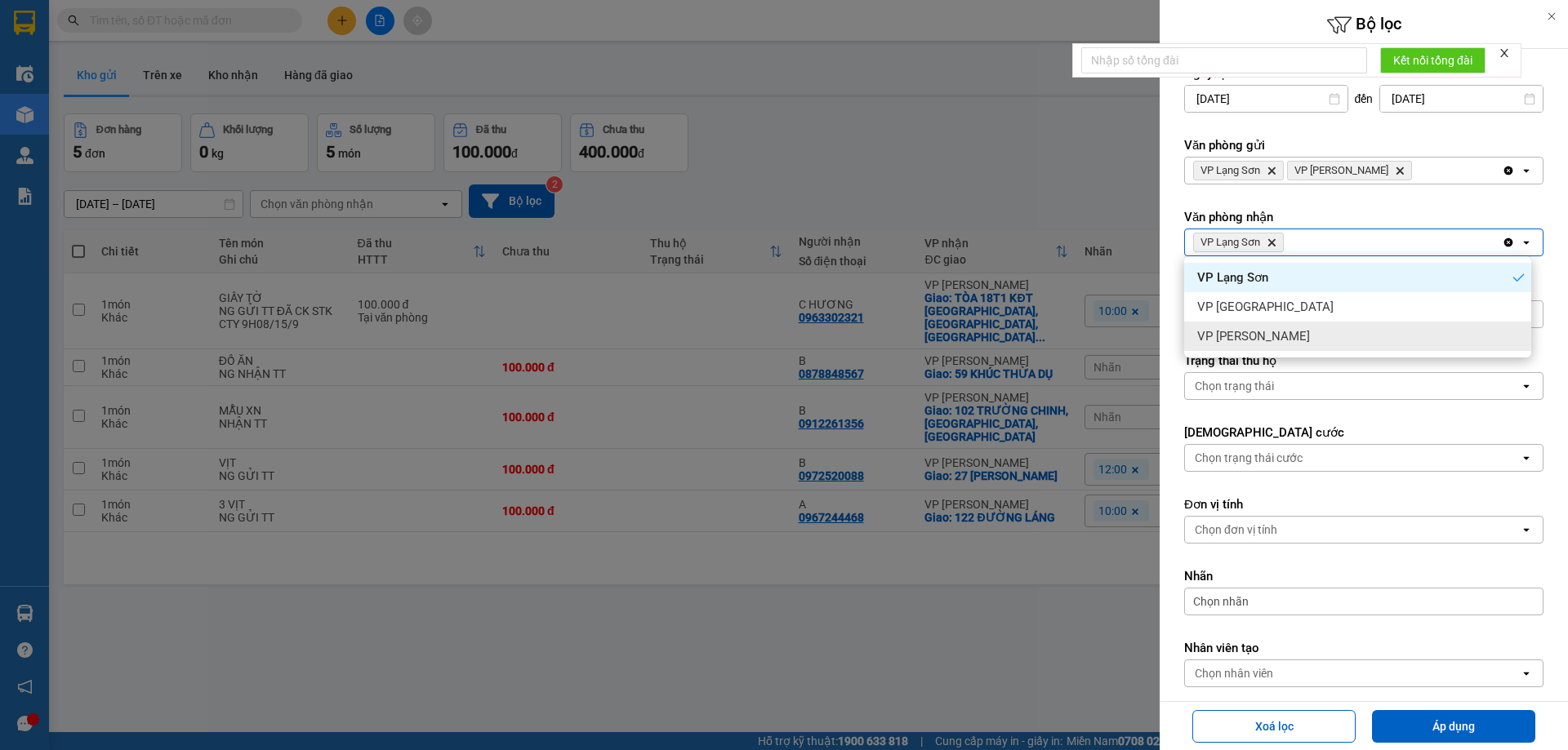
click at [1291, 341] on div "VP [PERSON_NAME]" at bounding box center [1357, 337] width 347 height 29
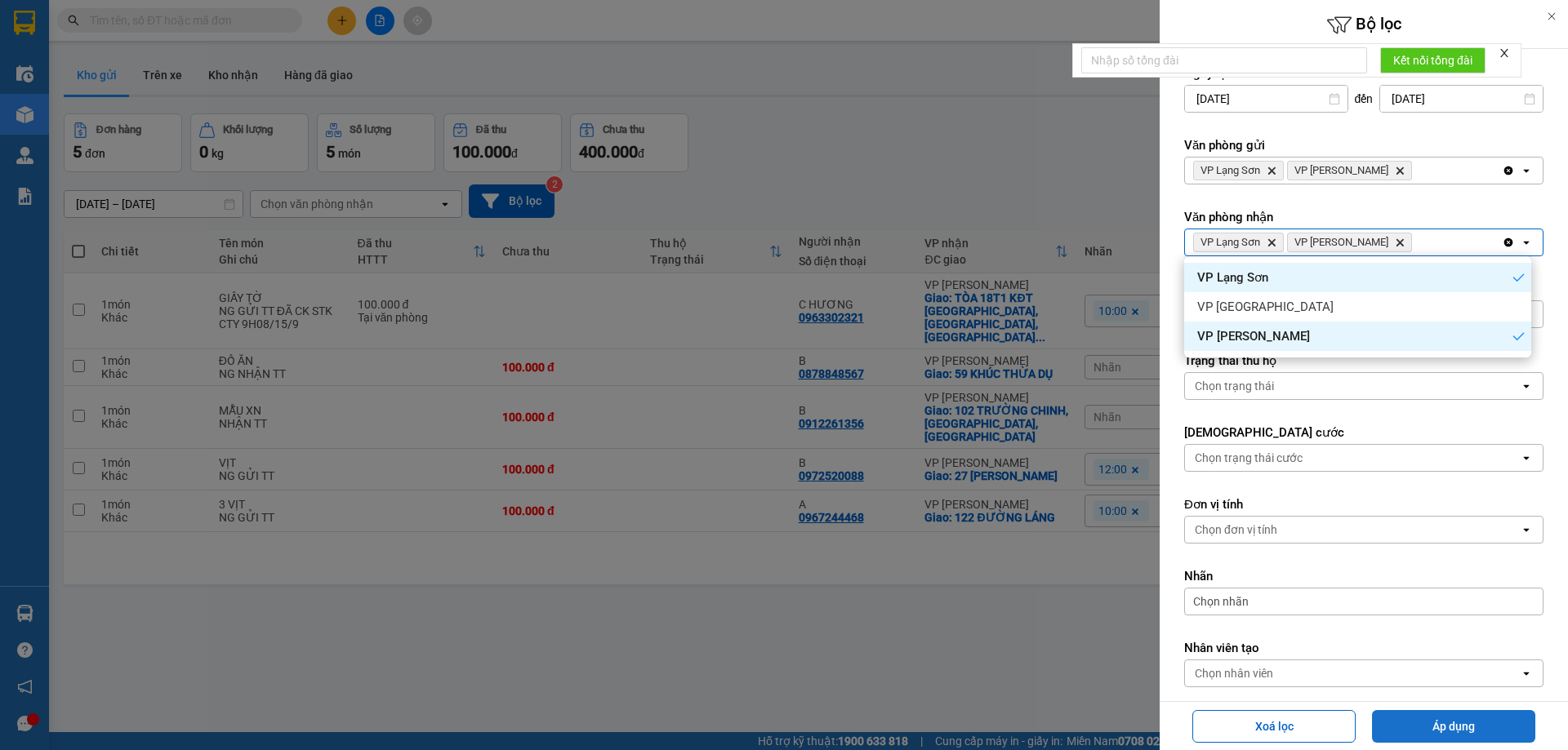
click at [1471, 733] on button "Áp dụng" at bounding box center [1454, 726] width 164 height 33
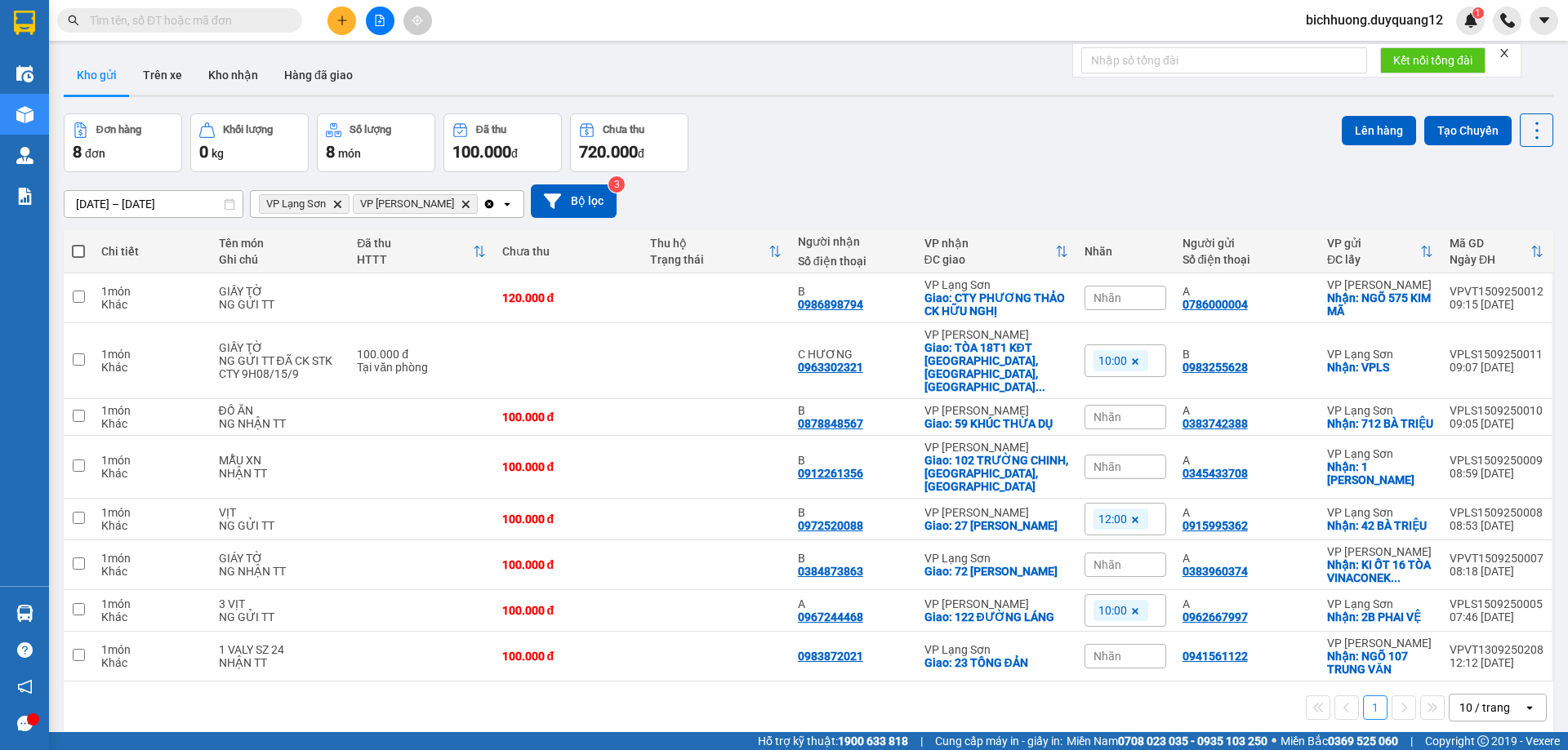
click at [1022, 158] on div "Đơn hàng 8 đơn Khối lượng 0 kg Số lượng 8 món Đã thu 100.000 đ Chưa thu 720.000…" at bounding box center [809, 143] width 1490 height 59
click at [343, 26] on button at bounding box center [342, 20] width 29 height 29
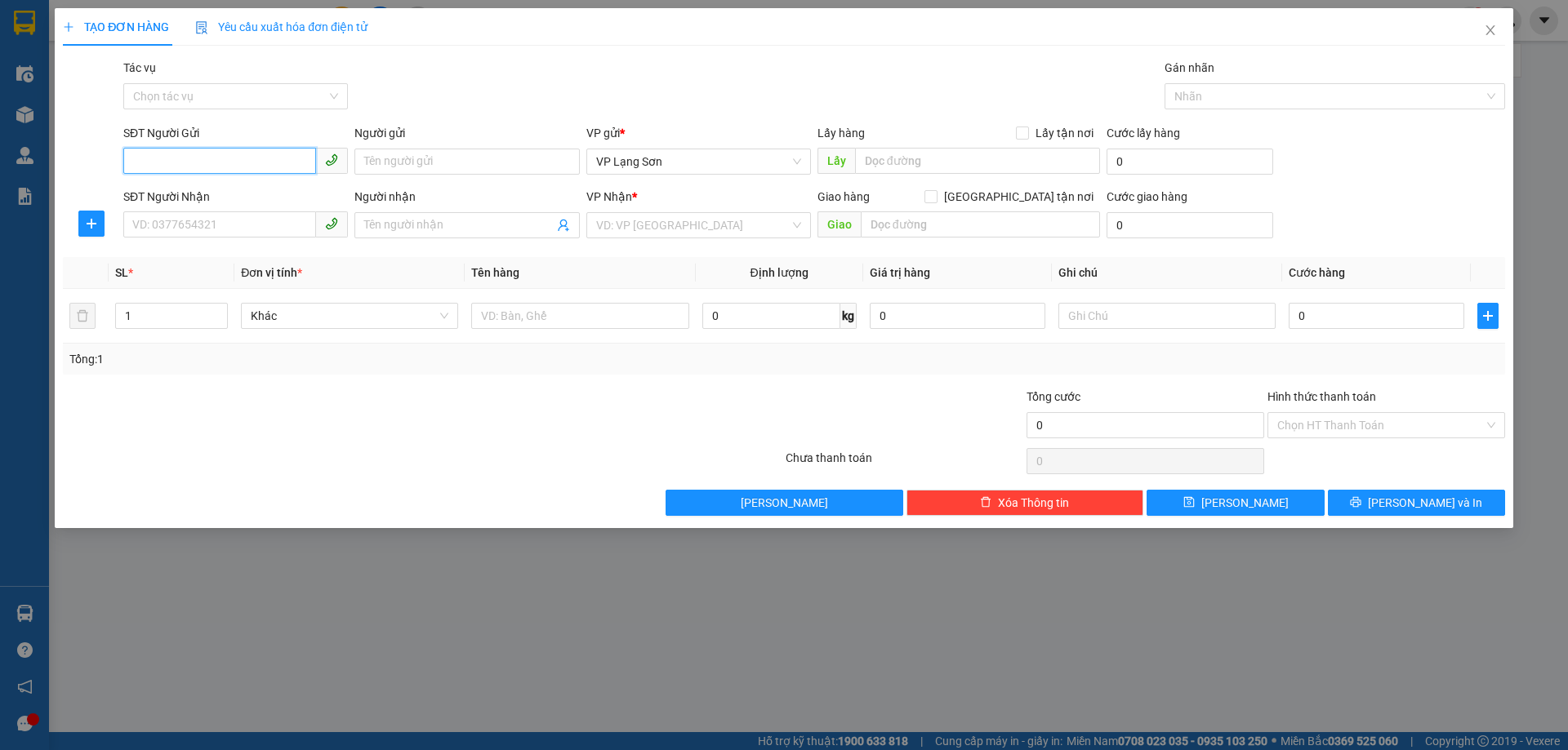
click at [207, 150] on input "SĐT Người Gửi" at bounding box center [220, 161] width 193 height 26
type input "0326556559"
click at [193, 199] on div "0326556559" at bounding box center [235, 194] width 205 height 18
checkbox input "true"
type input "VPLS"
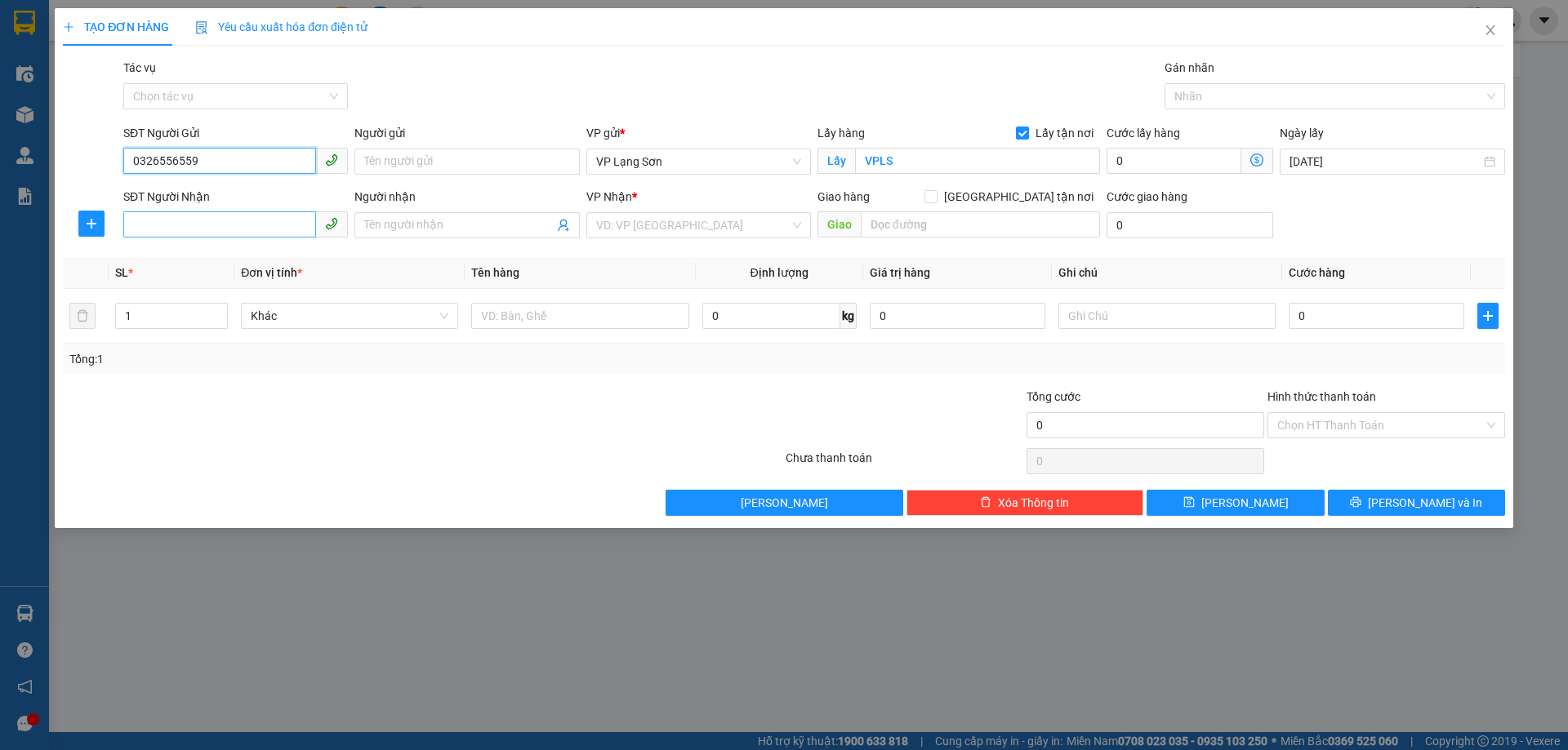
type input "0326556559"
click at [268, 221] on input "SĐT Người Nhận" at bounding box center [220, 225] width 193 height 26
type input "0826305305"
click at [475, 232] on input "Người nhận" at bounding box center [459, 225] width 189 height 18
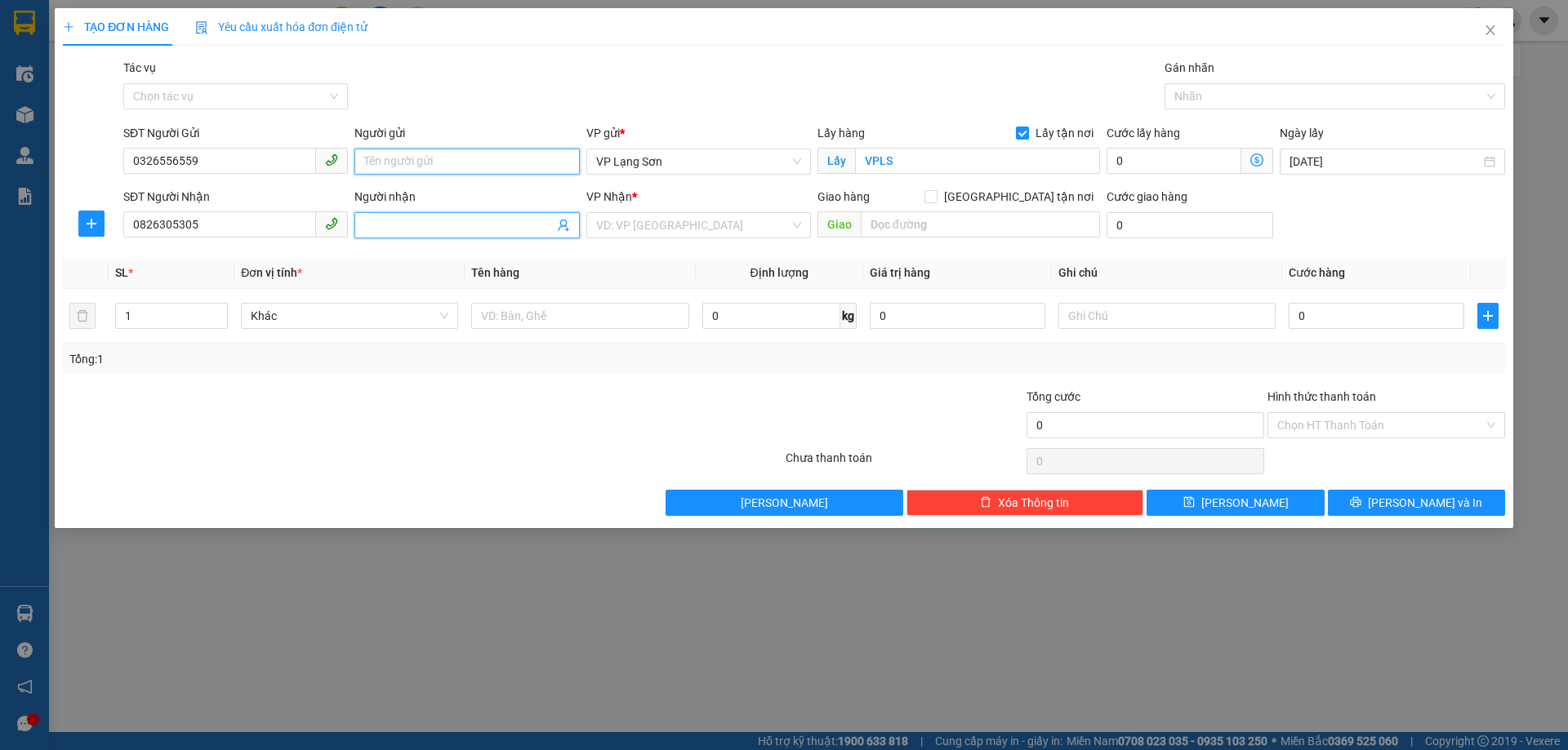
click at [409, 163] on input "Người gửi" at bounding box center [467, 162] width 225 height 26
type input "A"
click at [445, 221] on input "Người nhận" at bounding box center [459, 225] width 189 height 18
type input "B"
click at [936, 196] on input "[GEOGRAPHIC_DATA] tận nơi" at bounding box center [930, 196] width 11 height 11
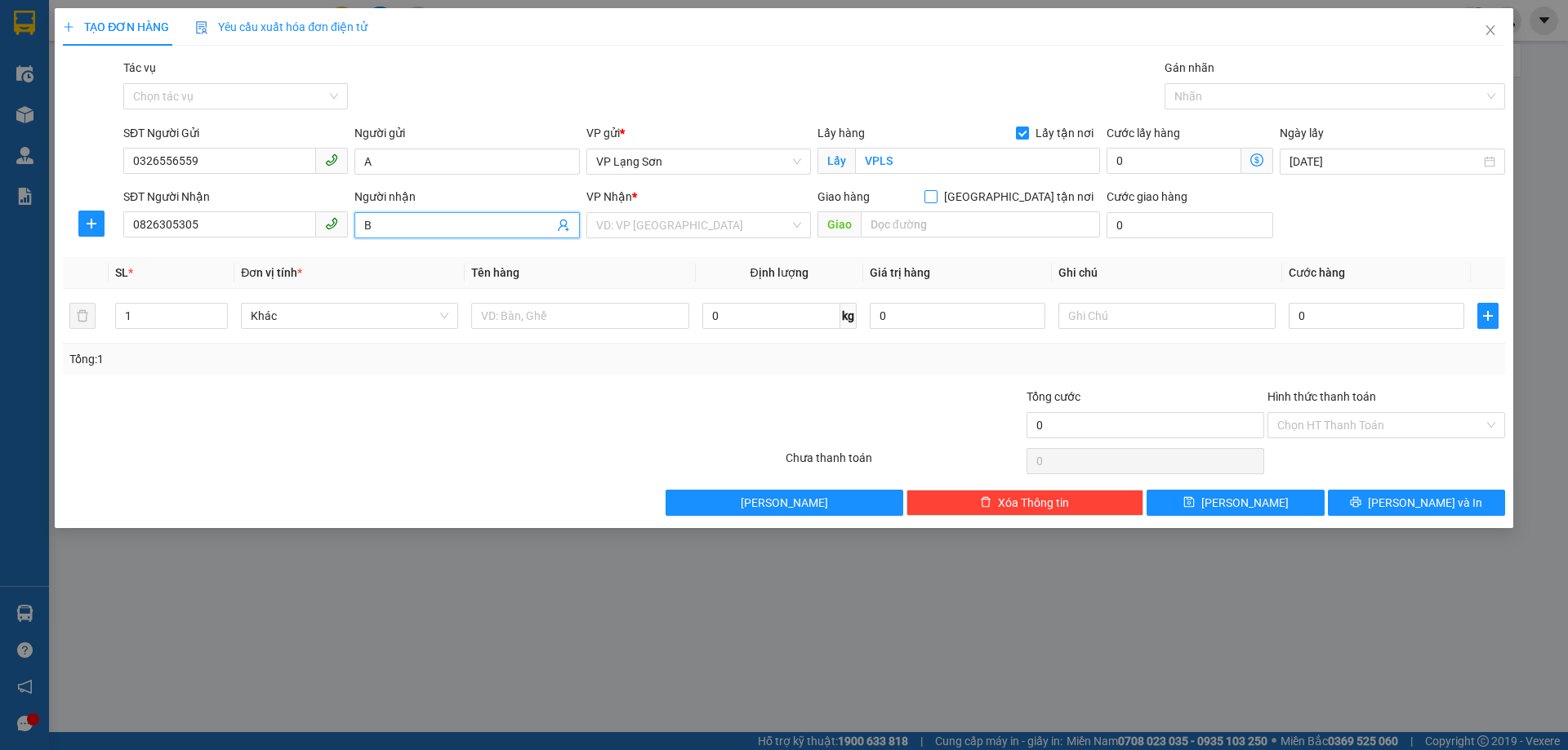
checkbox input "true"
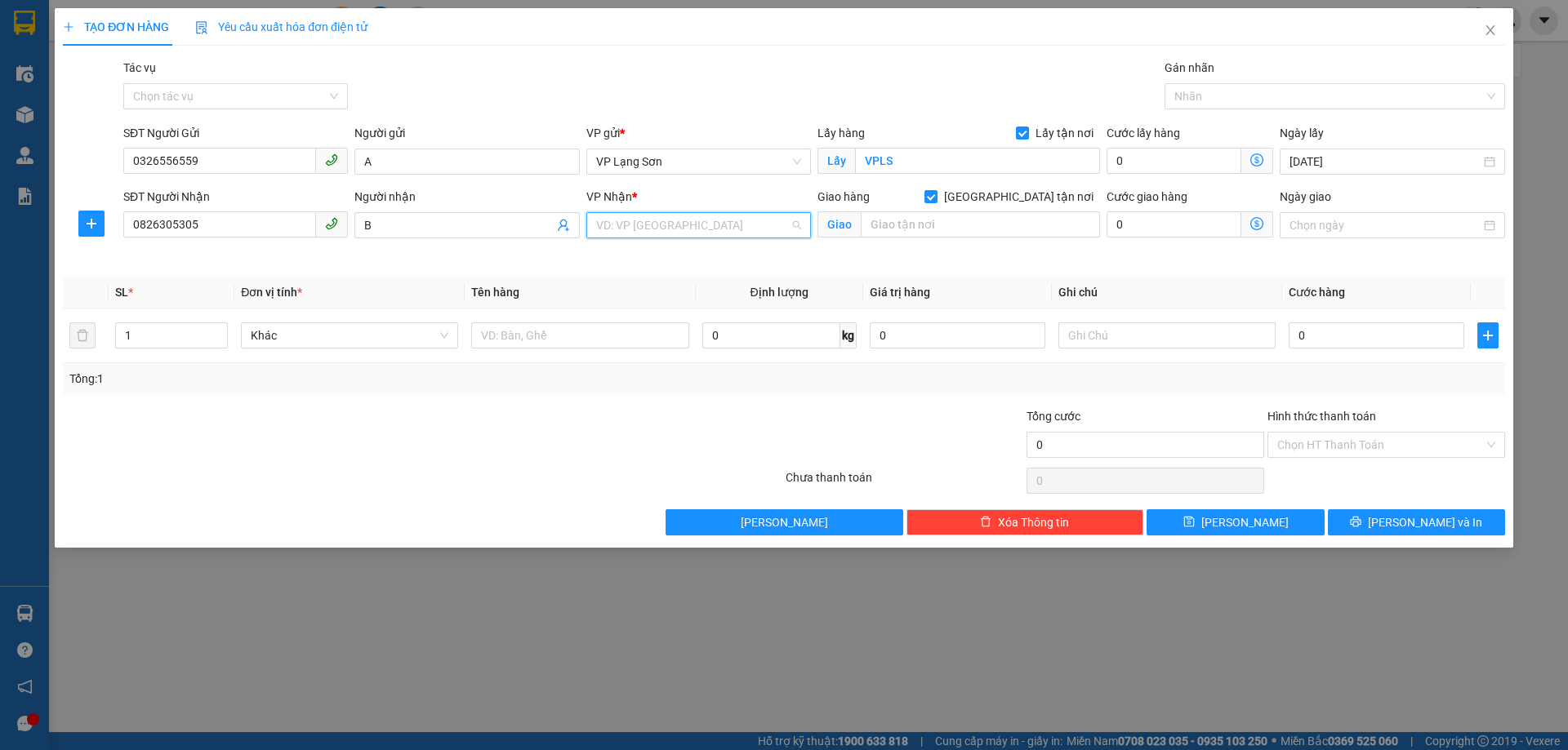
click at [699, 221] on input "search" at bounding box center [692, 225] width 194 height 25
click at [649, 261] on div "VP [PERSON_NAME]" at bounding box center [698, 258] width 205 height 18
click at [957, 225] on input "text" at bounding box center [980, 225] width 240 height 26
type input "N"
type input "C"
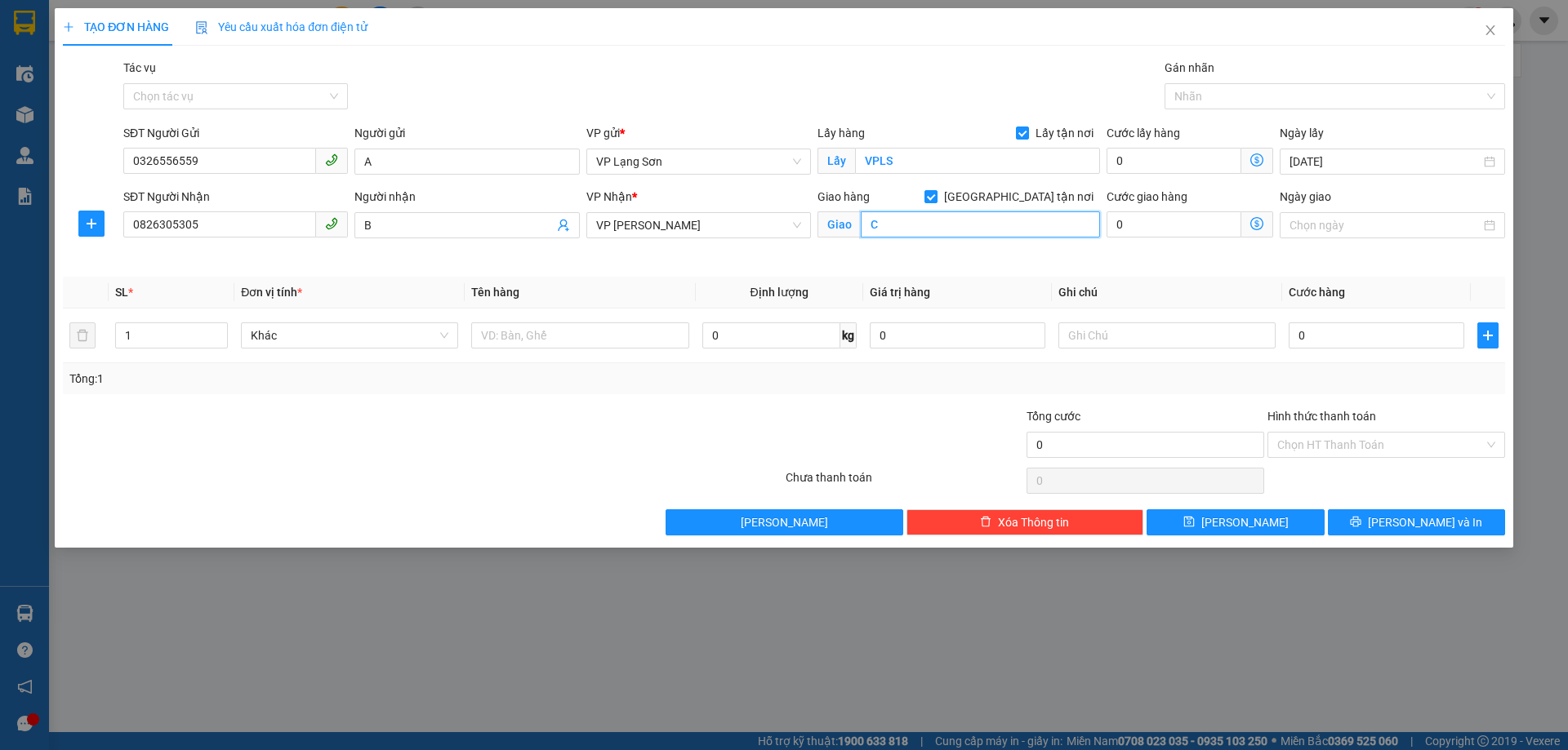
drag, startPoint x: 935, startPoint y: 218, endPoint x: 844, endPoint y: 219, distance: 91.0
click at [845, 219] on span "Giao C" at bounding box center [959, 225] width 283 height 26
click at [939, 231] on input "C" at bounding box center [980, 225] width 240 height 26
type input "SỐ 7 NGÁCH 26 NGÕ 154 ĐÌNH THÔN [GEOGRAPHIC_DATA]"
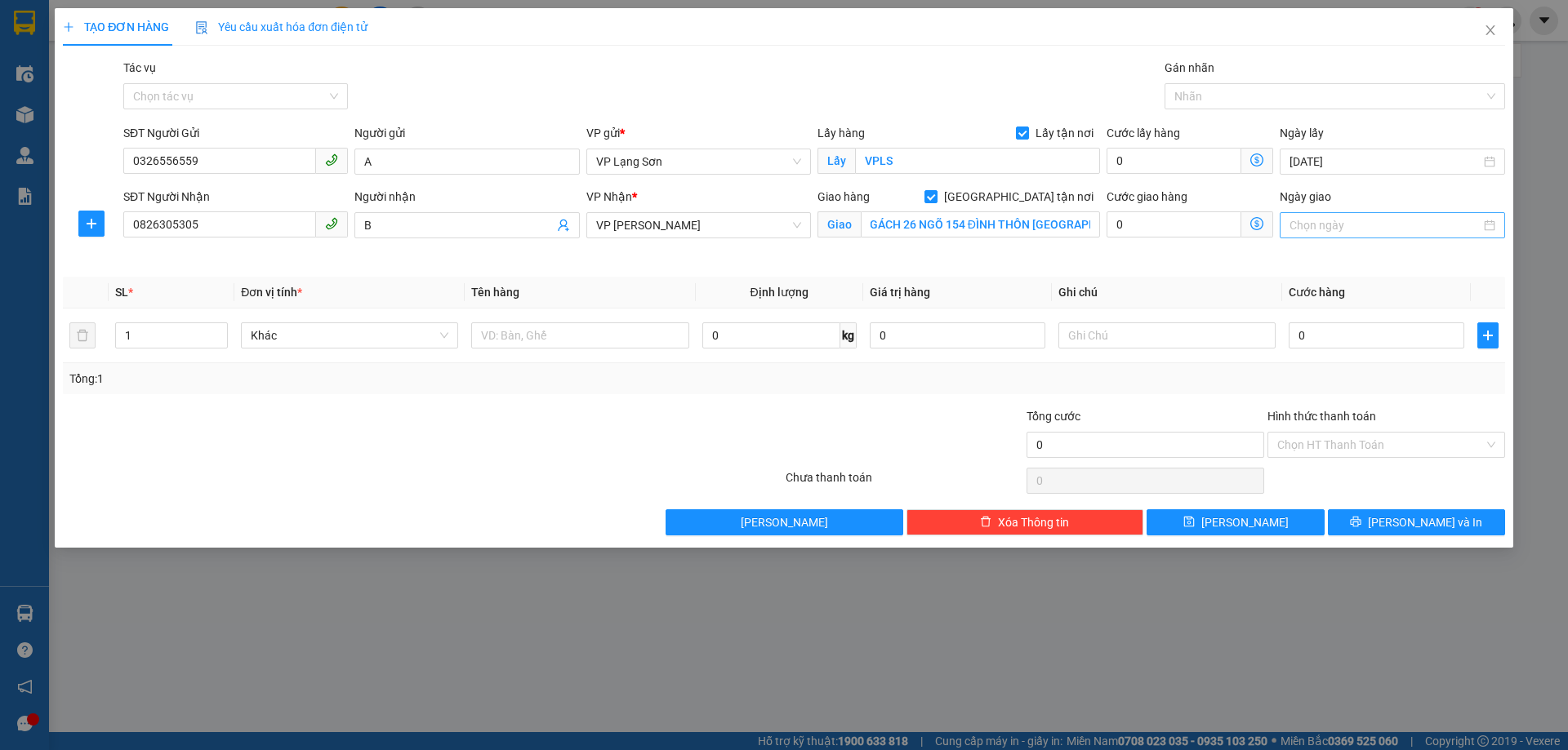
click at [1306, 223] on input "Ngày giao" at bounding box center [1384, 225] width 190 height 18
type input "[DATE]"
click at [1335, 366] on div "15" at bounding box center [1333, 369] width 20 height 20
click at [561, 342] on input "text" at bounding box center [580, 336] width 217 height 26
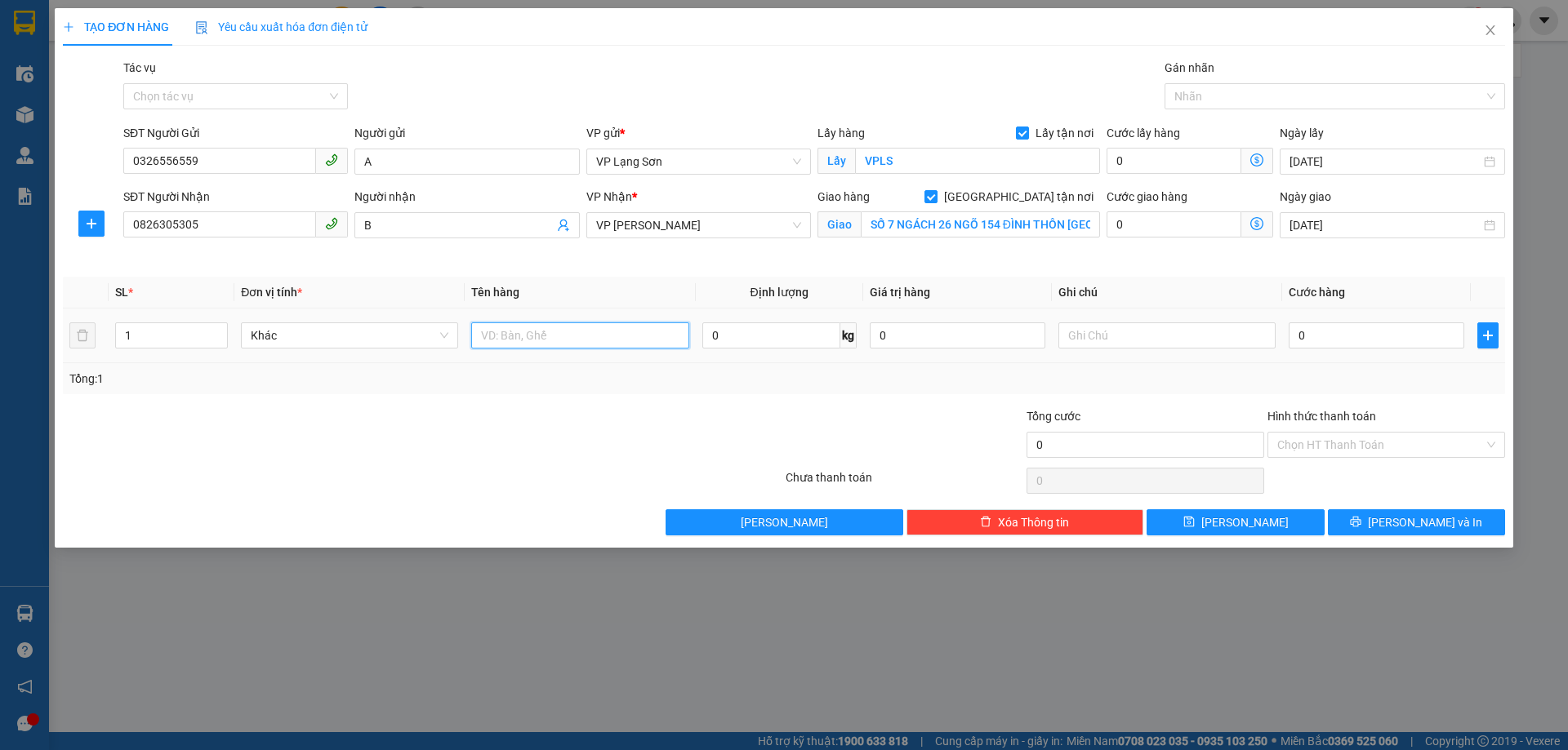
type input "D"
type input "ĐỒ ĂN"
click at [1315, 324] on td "0" at bounding box center [1376, 336] width 189 height 55
click at [1127, 344] on input "text" at bounding box center [1167, 336] width 217 height 26
type input "NG GỬI TT"
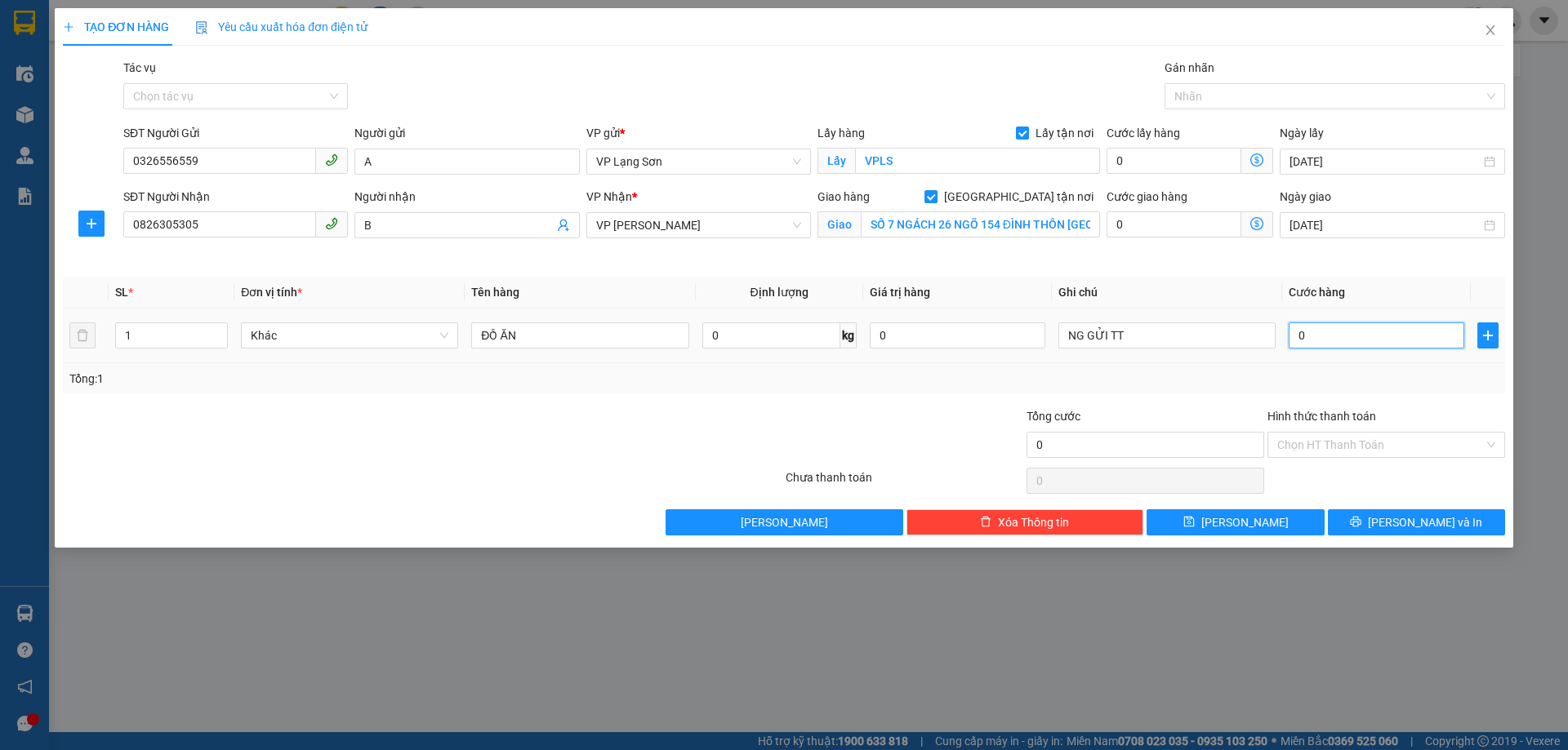
click at [1371, 345] on input "0" at bounding box center [1376, 336] width 176 height 26
type input "1"
type input "11"
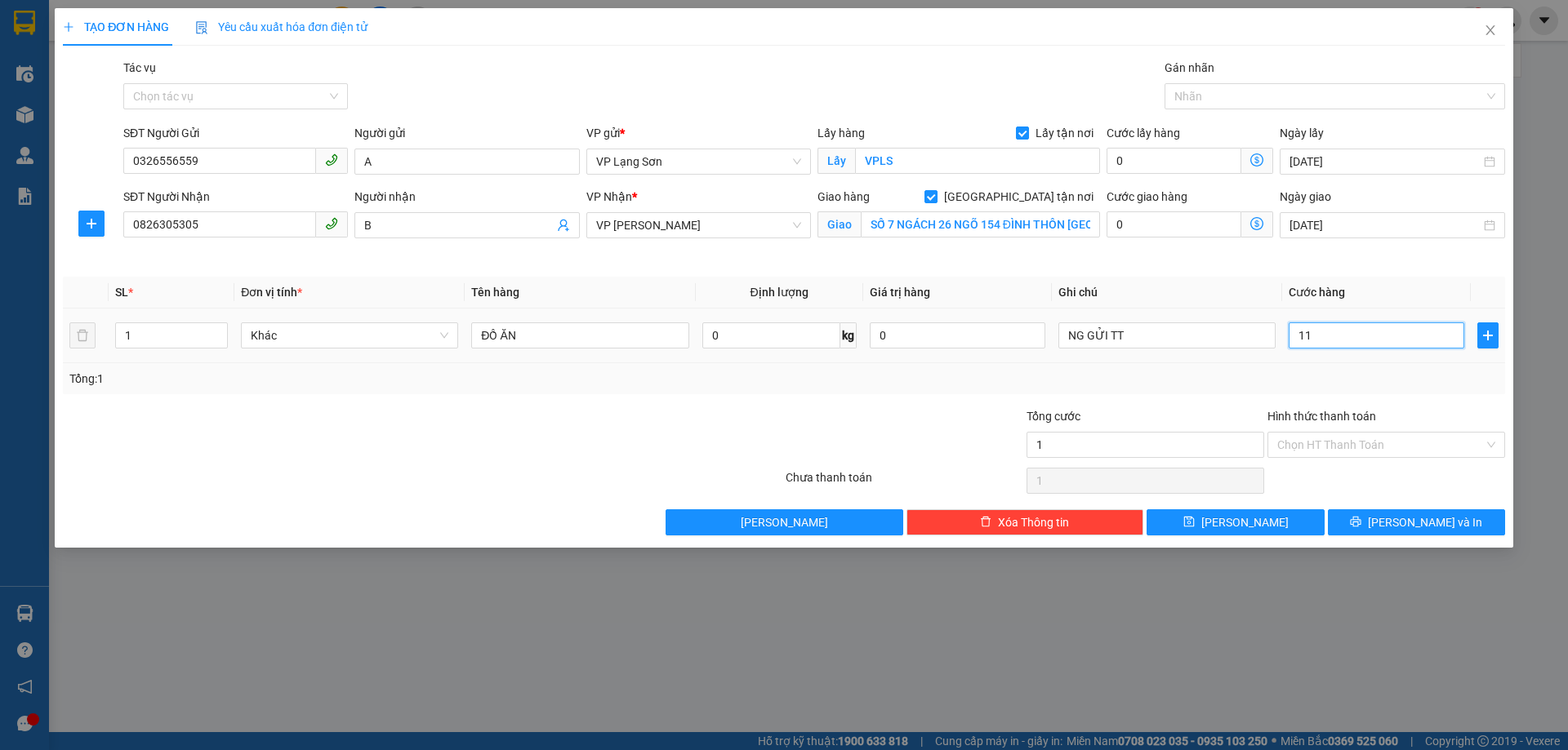
type input "11"
type input "110"
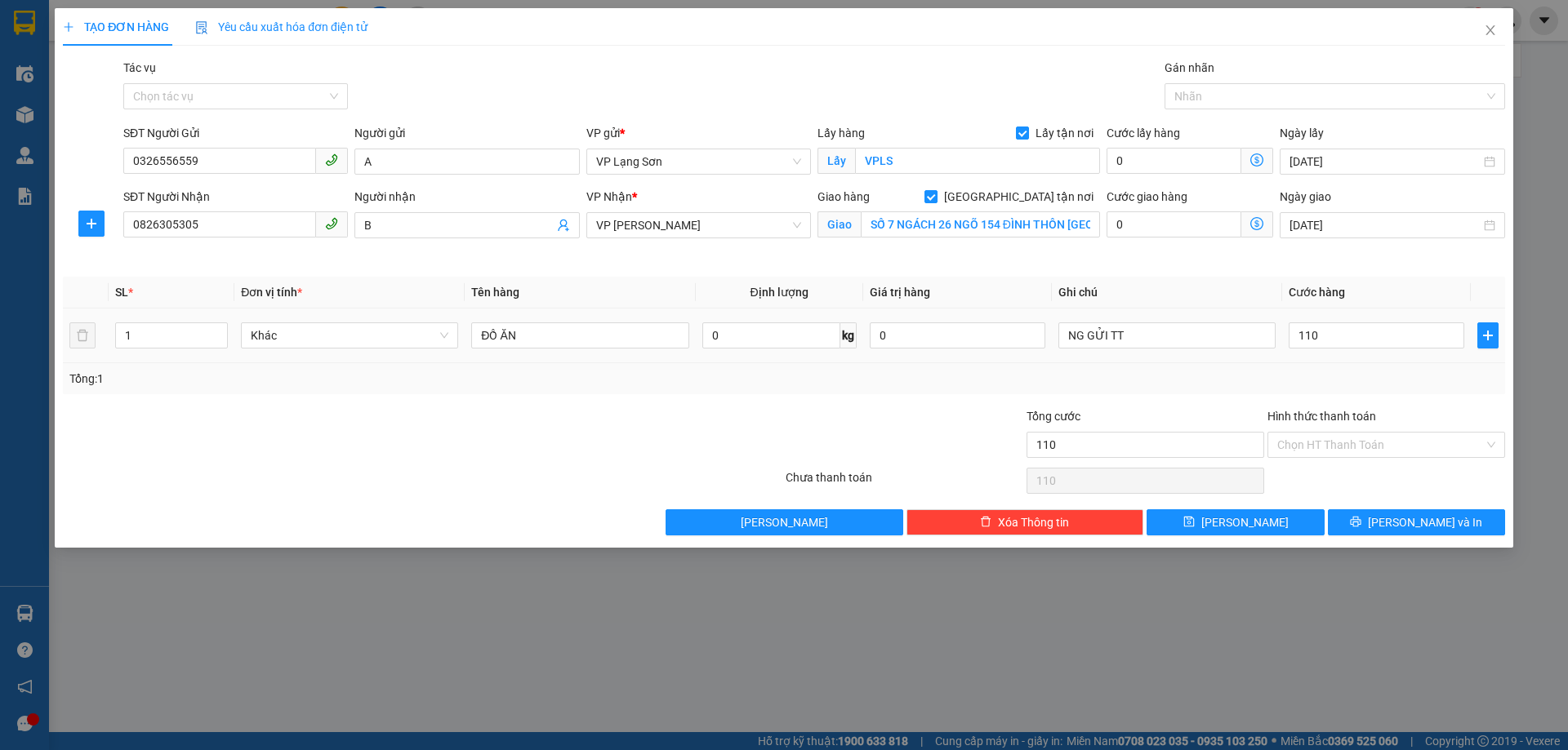
click at [1340, 368] on div "Tổng: 1" at bounding box center [784, 379] width 1442 height 31
type input "110.000"
click at [1257, 515] on button "[PERSON_NAME]" at bounding box center [1234, 522] width 177 height 26
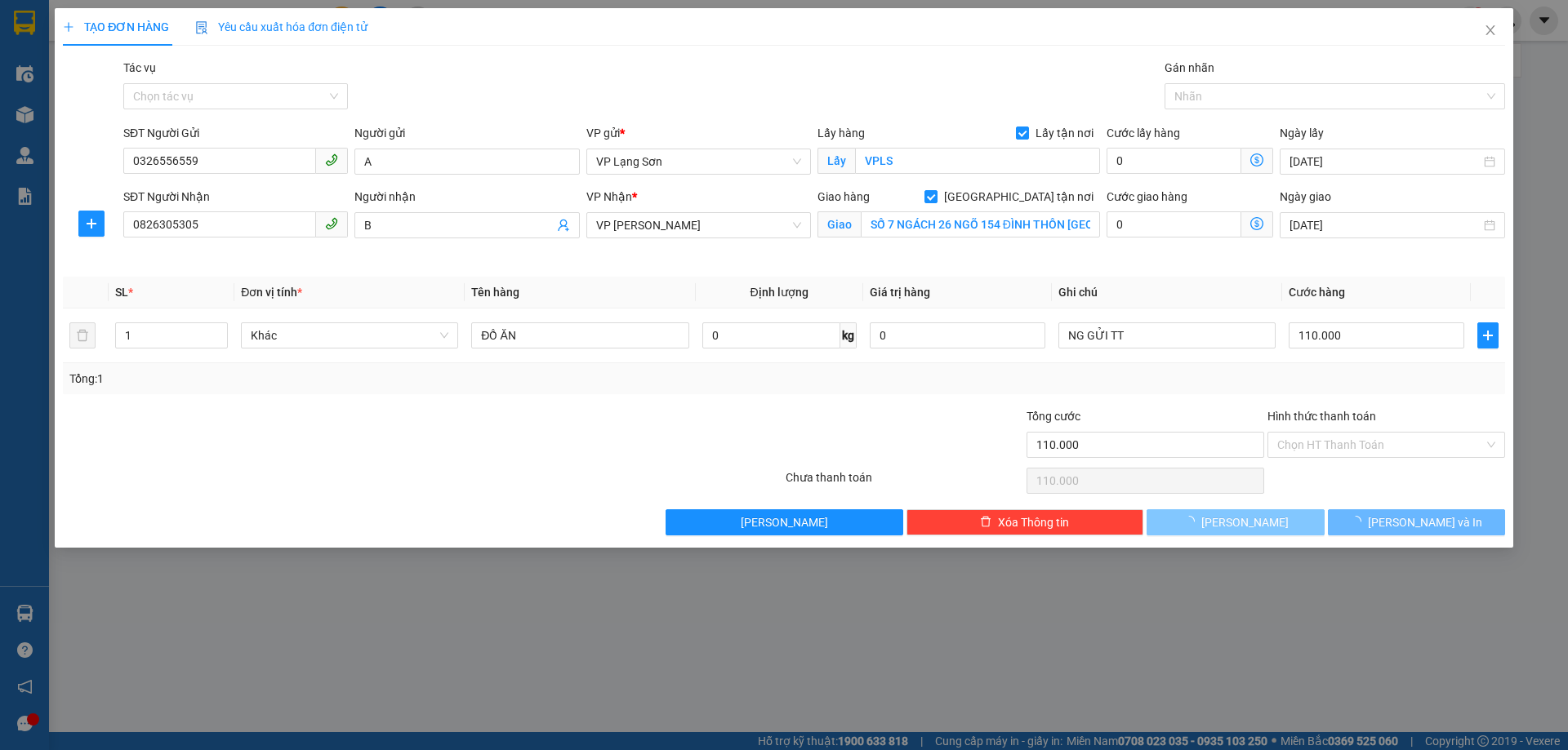
checkbox input "false"
type input "0"
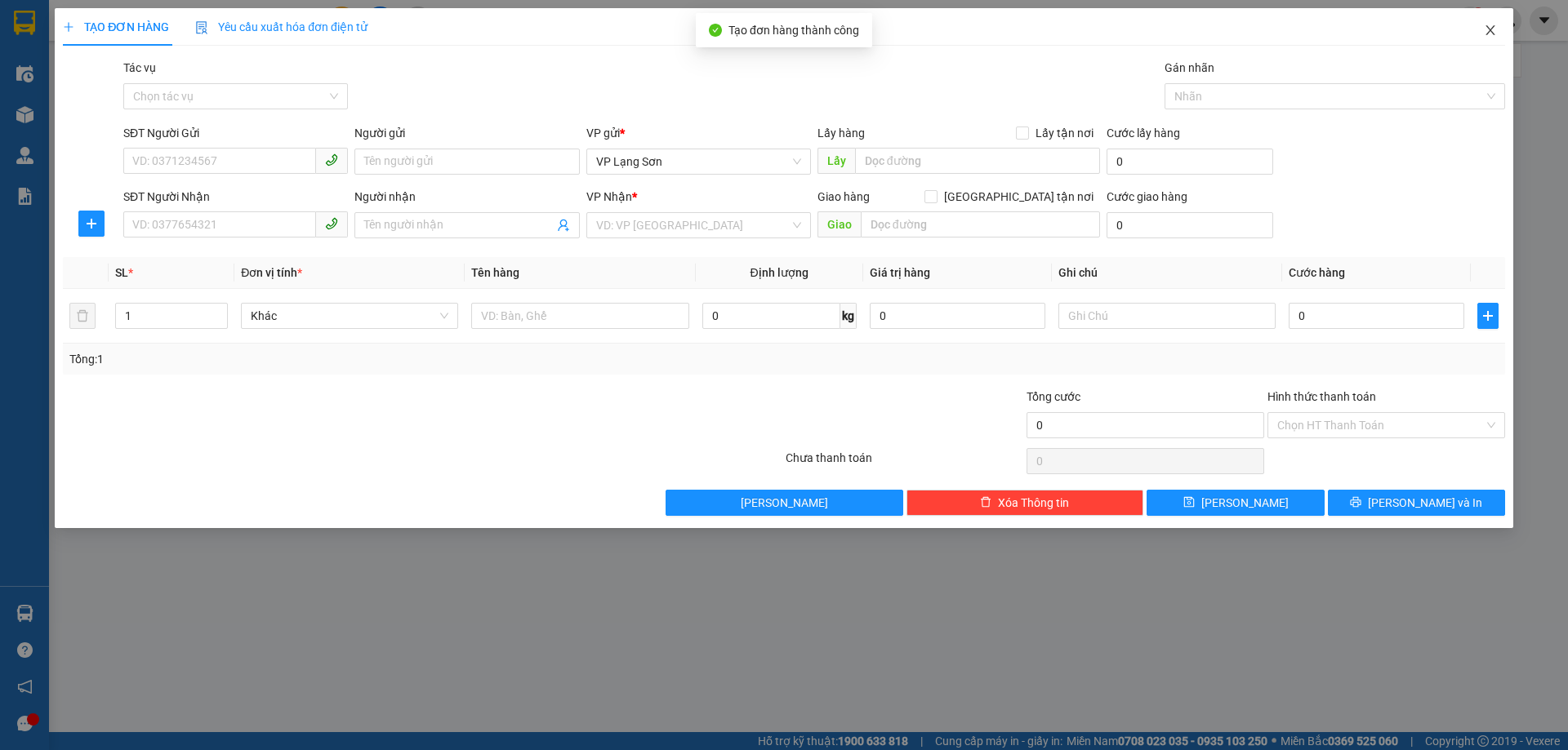
click at [1487, 33] on icon "close" at bounding box center [1490, 30] width 13 height 13
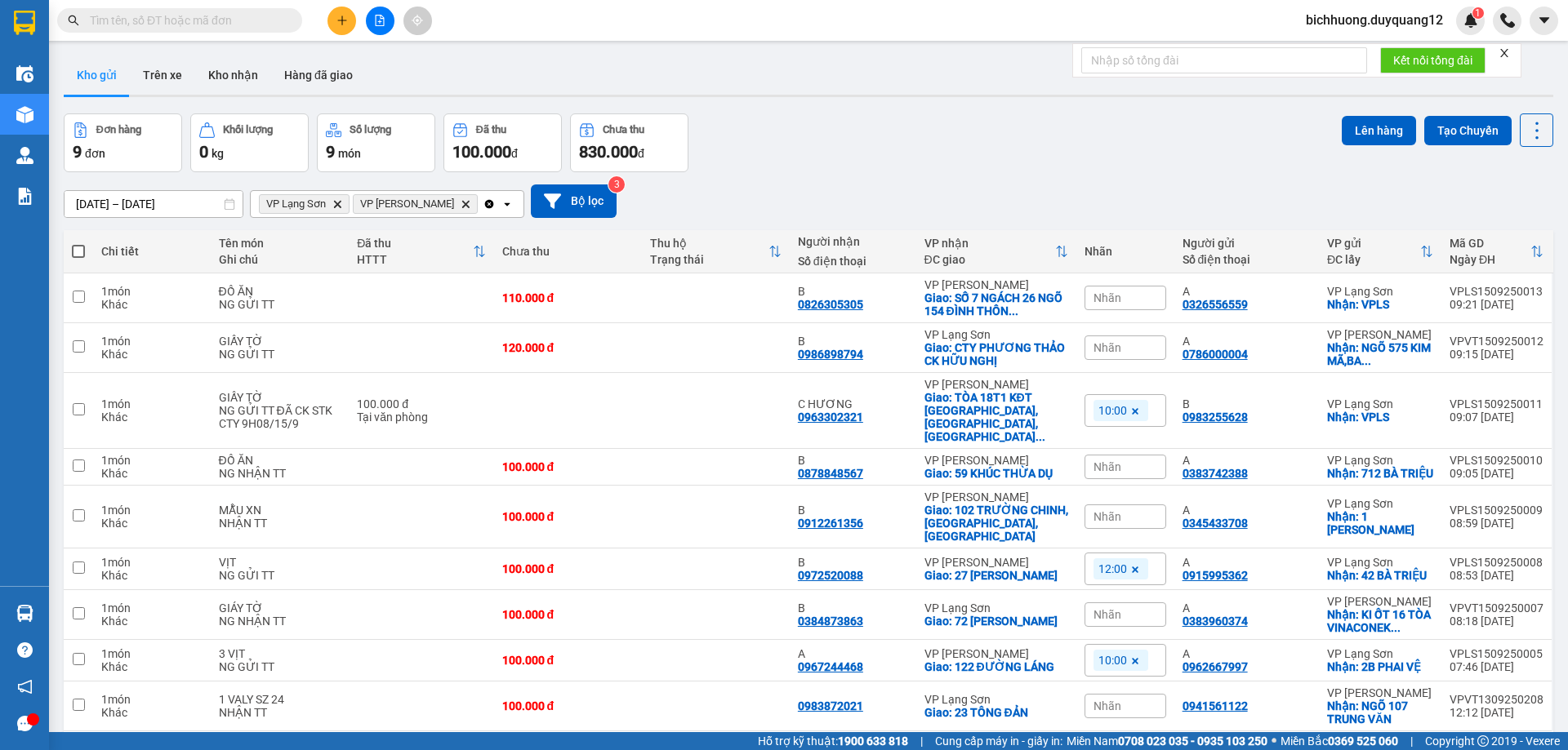
click at [1107, 209] on div "[DATE] – [DATE] Press the down arrow key to interact with the calendar and sele…" at bounding box center [809, 201] width 1490 height 33
